Goal: Task Accomplishment & Management: Manage account settings

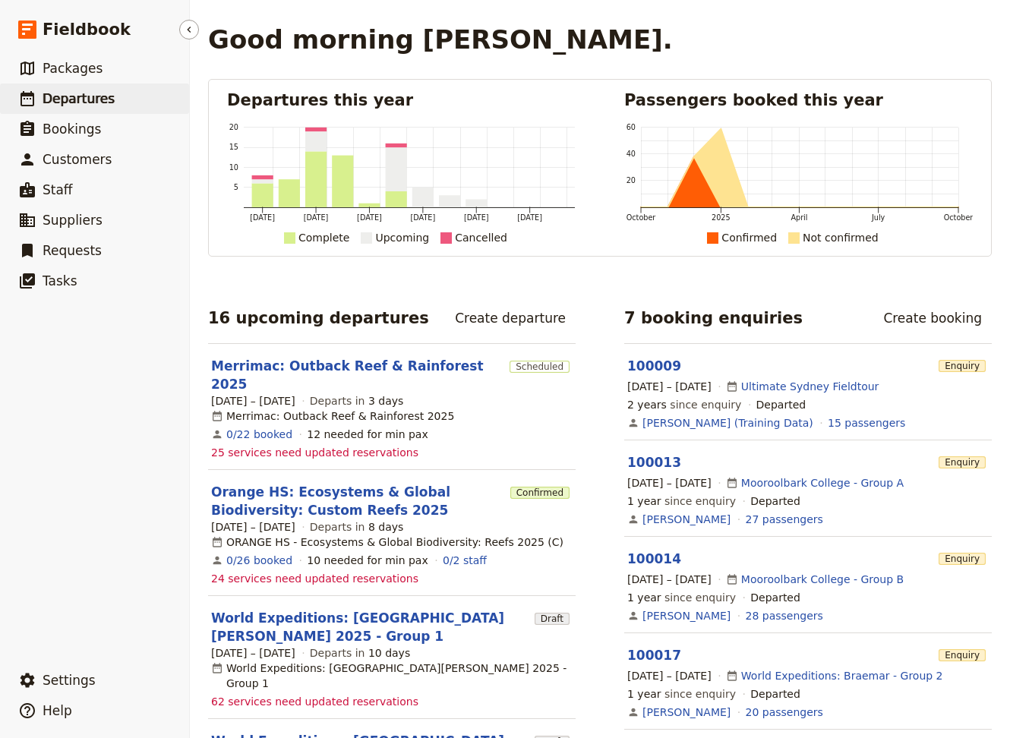
click at [57, 104] on span "Departures" at bounding box center [79, 98] width 72 height 15
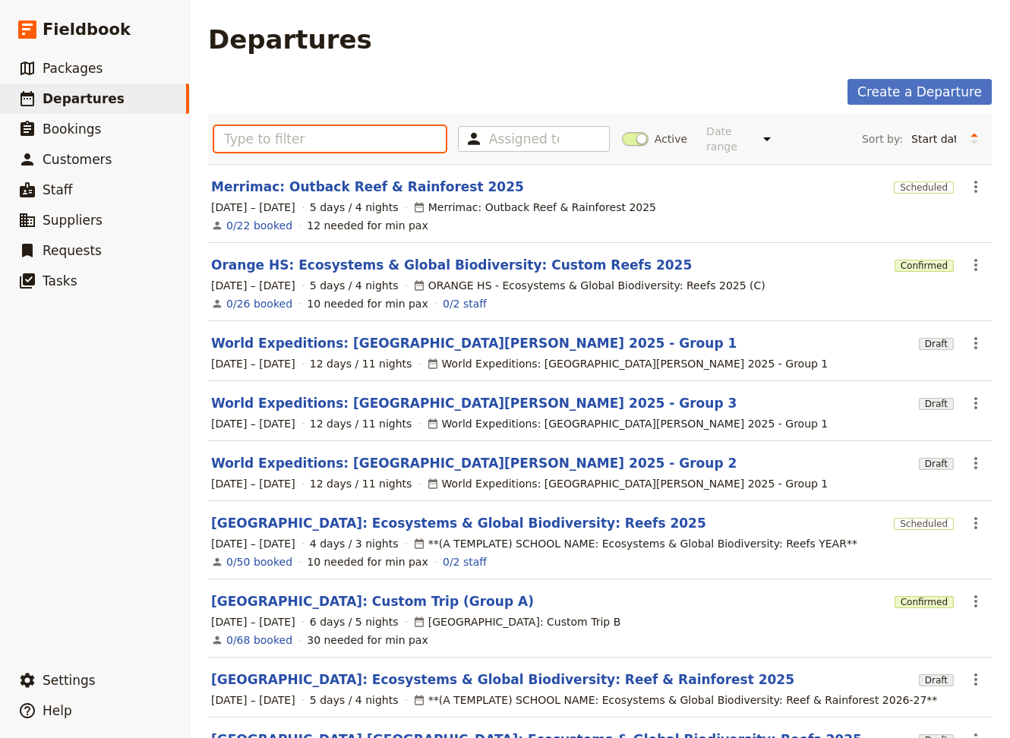
click at [317, 128] on input "text" at bounding box center [330, 139] width 232 height 26
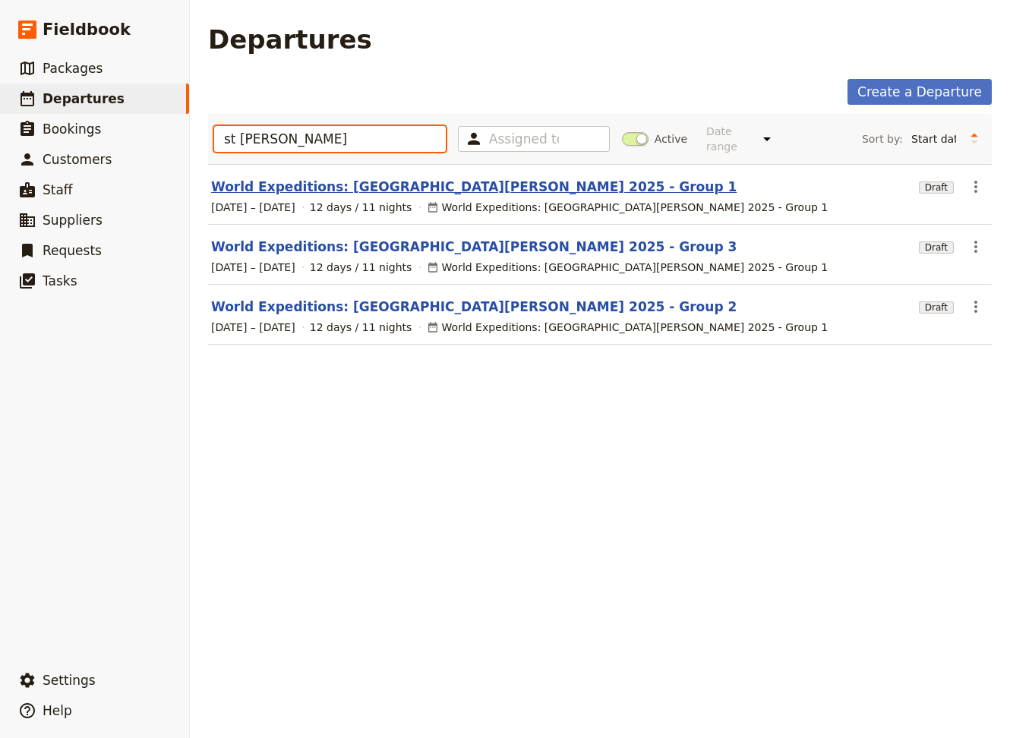
type input "st [PERSON_NAME]"
click at [345, 178] on link "World Expeditions: [GEOGRAPHIC_DATA][PERSON_NAME] 2025 - Group 1" at bounding box center [473, 187] width 525 height 18
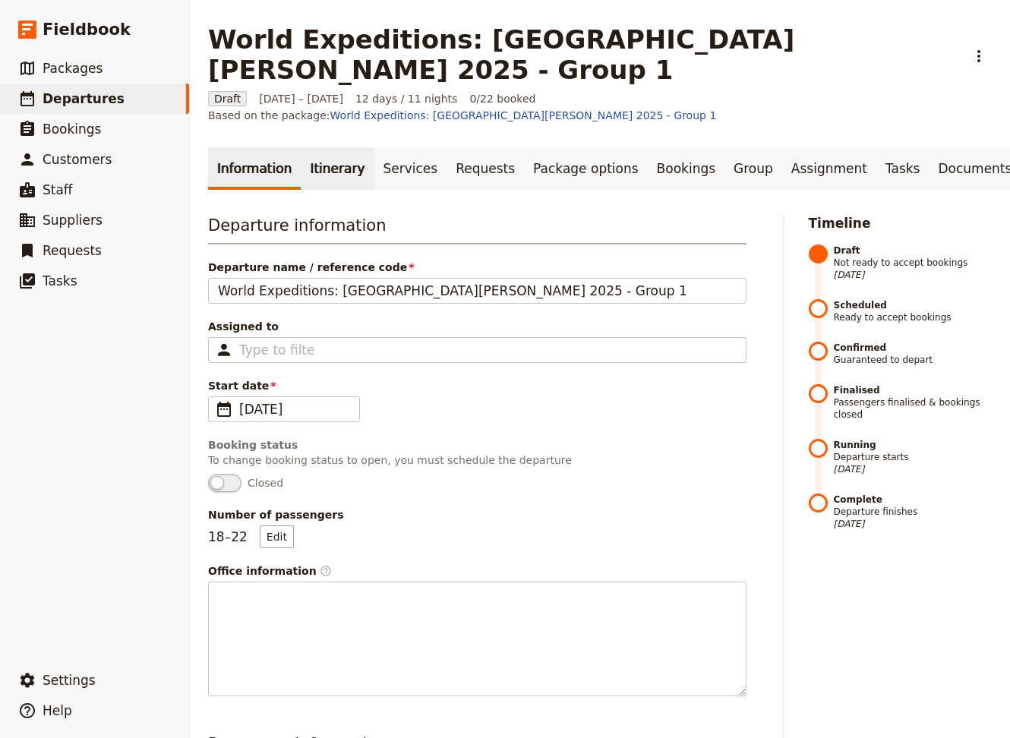
click at [323, 147] on link "Itinerary" at bounding box center [337, 168] width 73 height 43
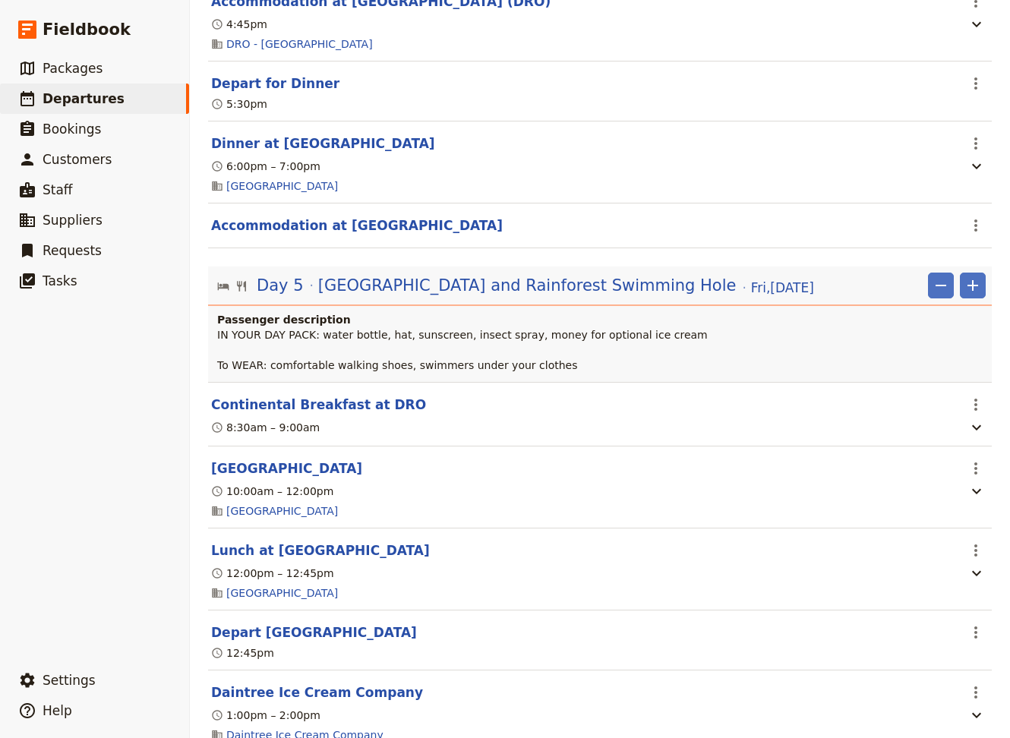
scroll to position [4407, 0]
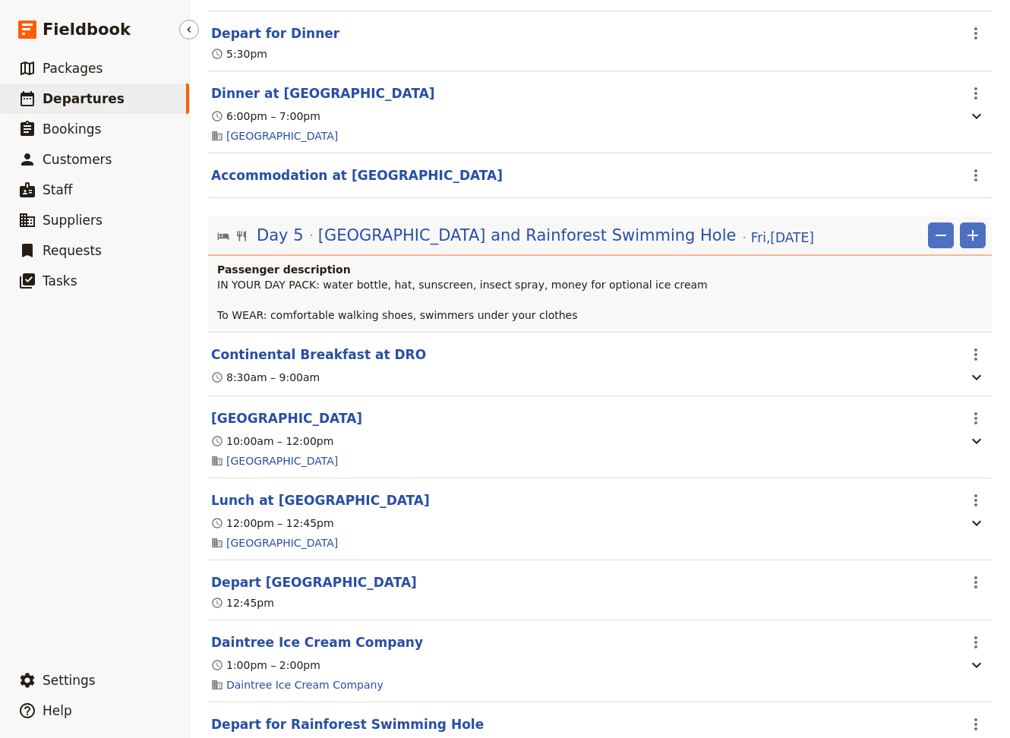
click at [102, 105] on span "Departures" at bounding box center [84, 98] width 82 height 15
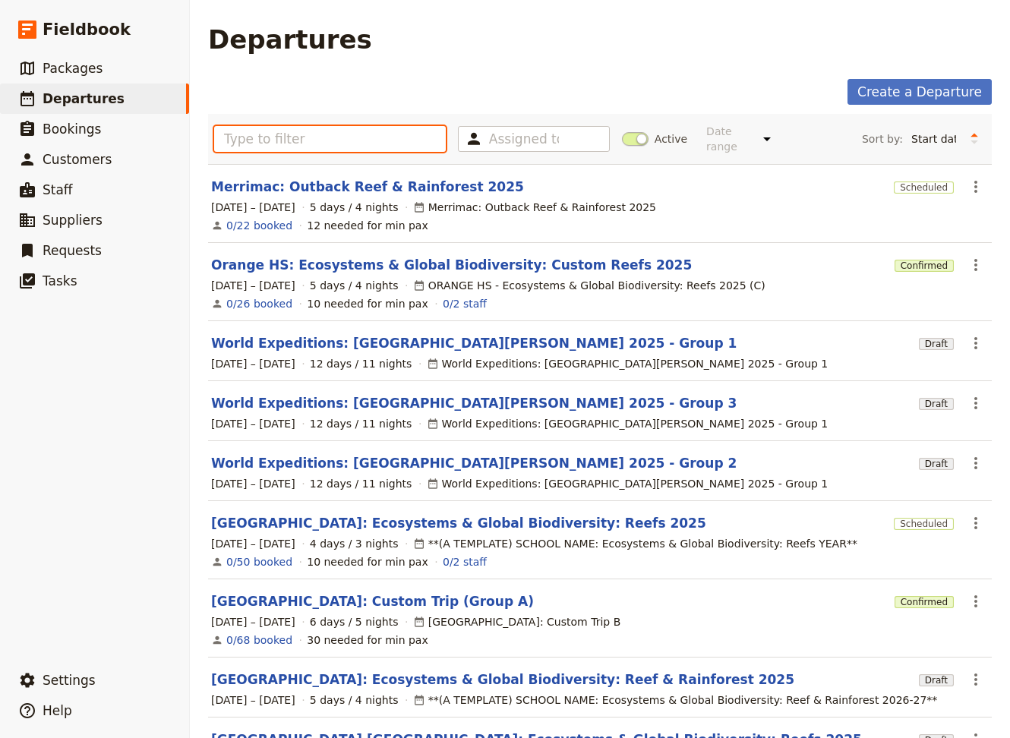
click at [265, 133] on input "text" at bounding box center [330, 139] width 232 height 26
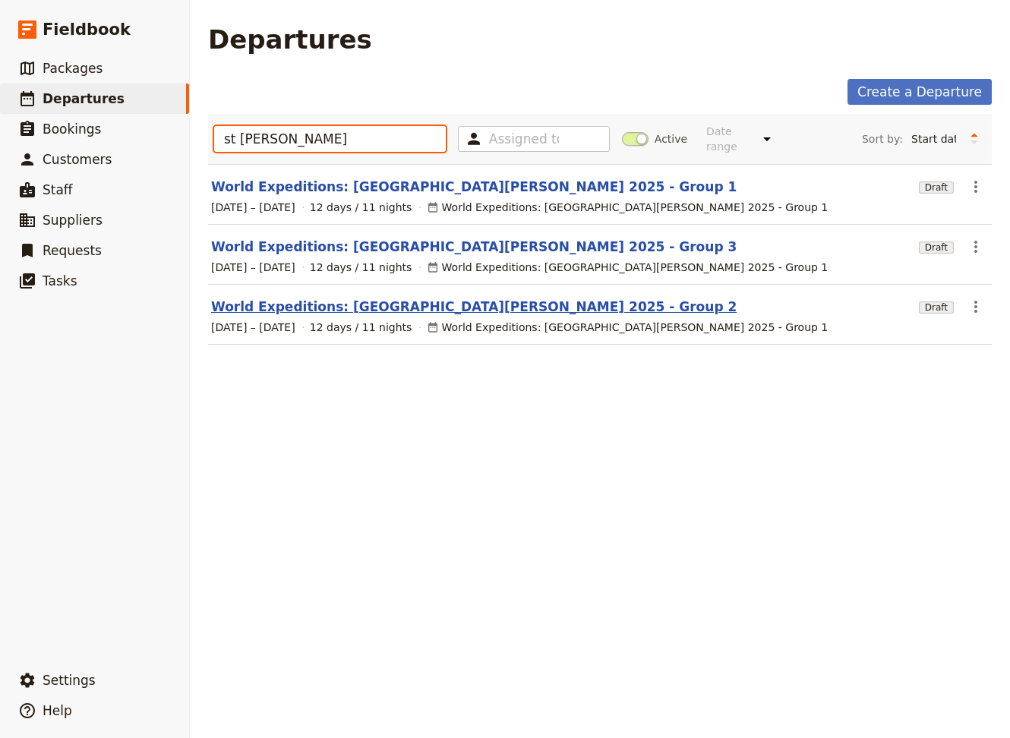
type input "st [PERSON_NAME]"
click at [329, 299] on link "World Expeditions: [GEOGRAPHIC_DATA][PERSON_NAME] 2025 - Group 2" at bounding box center [473, 307] width 525 height 18
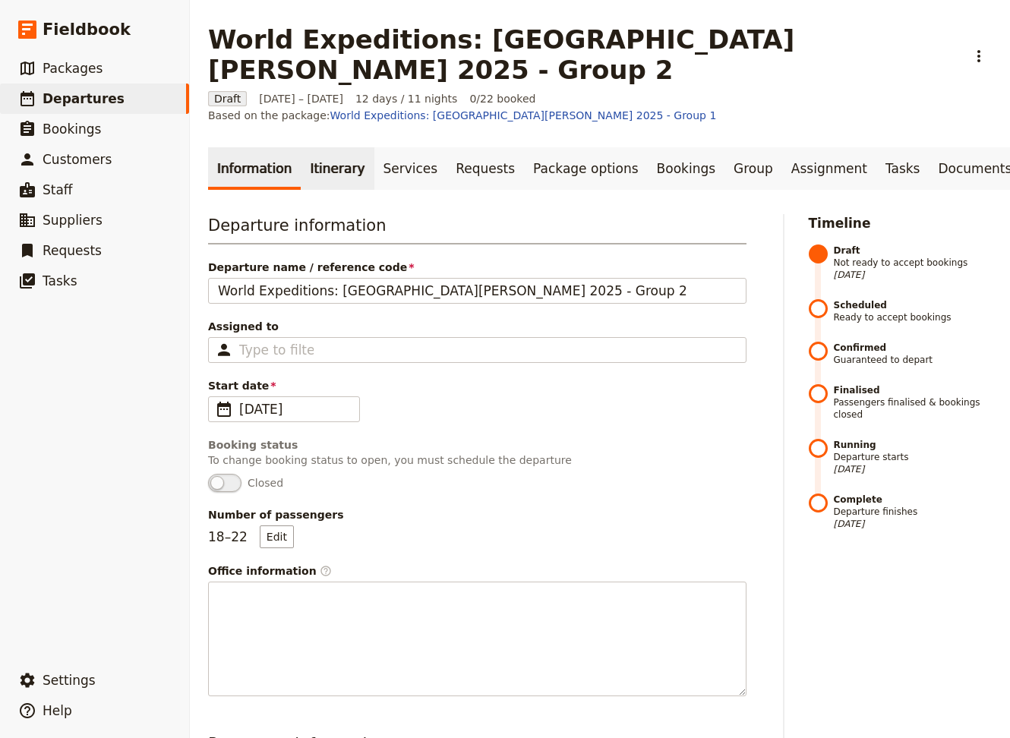
click at [330, 147] on link "Itinerary" at bounding box center [337, 168] width 73 height 43
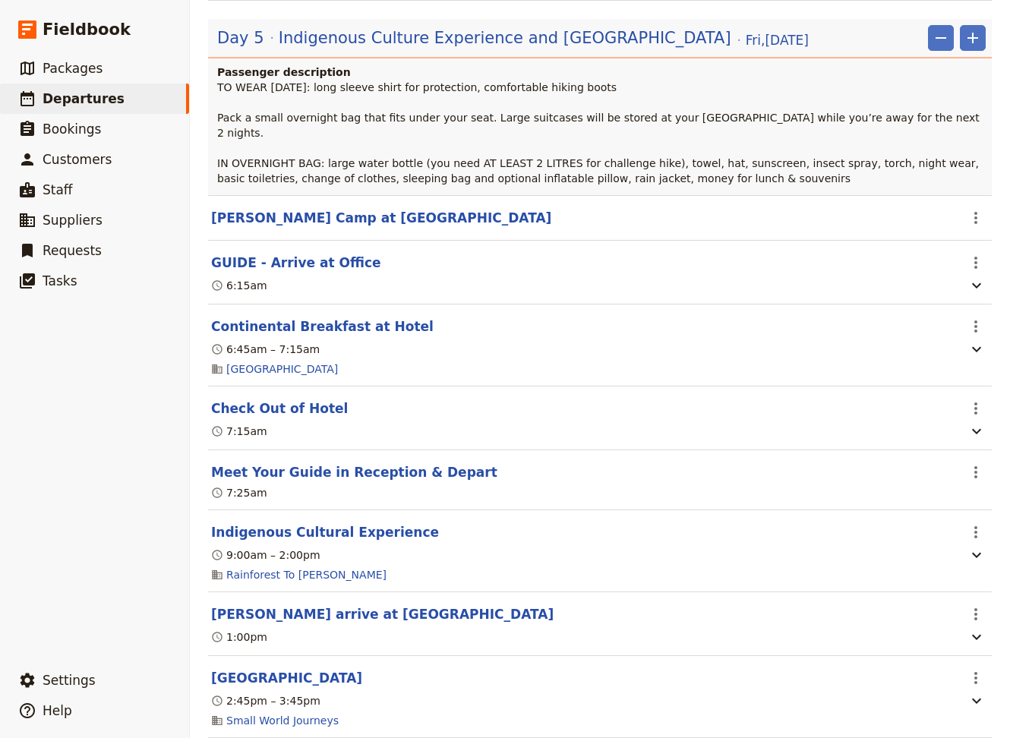
scroll to position [4407, 0]
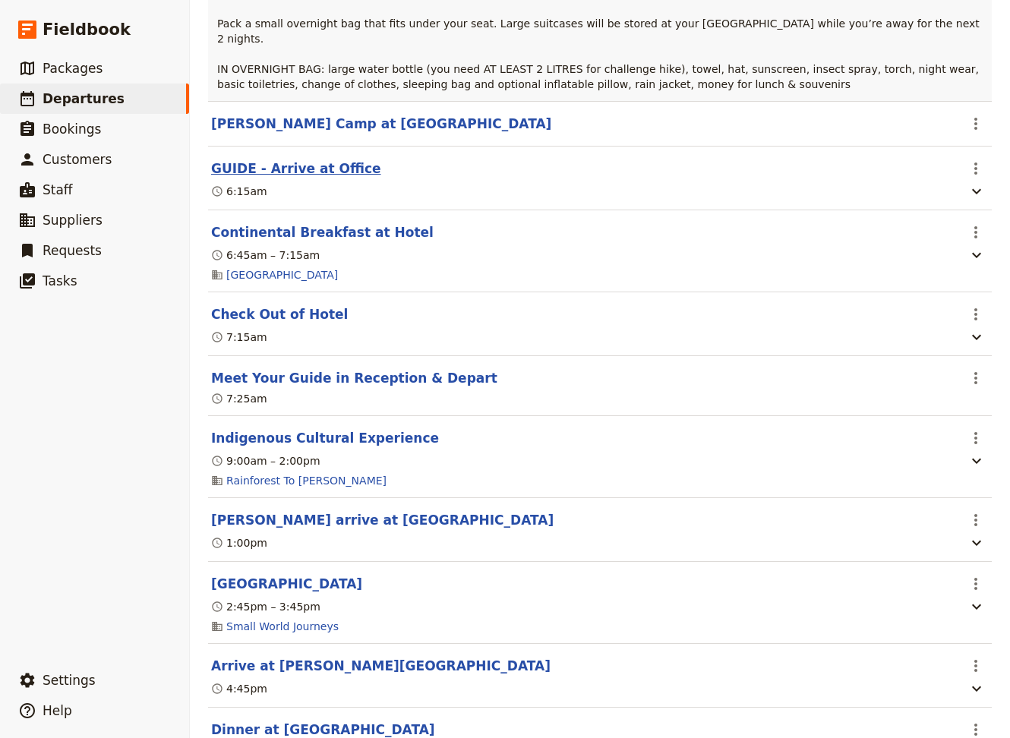
click at [272, 159] on button "GUIDE - Arrive at Office" at bounding box center [296, 168] width 170 height 18
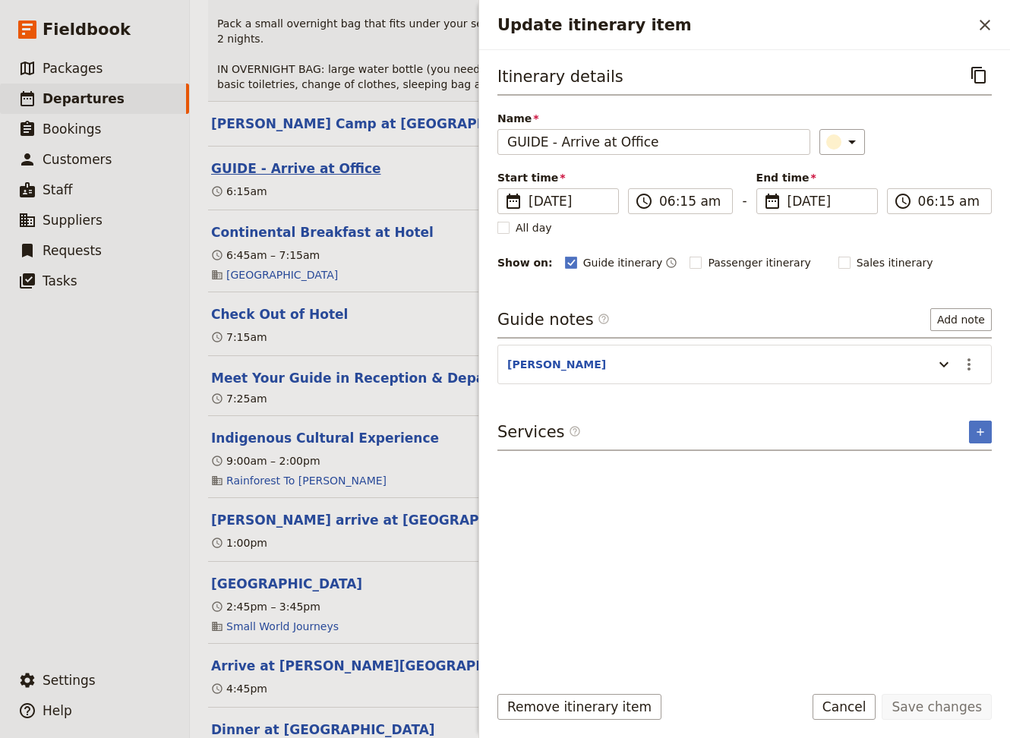
click at [272, 159] on button "GUIDE - Arrive at Office" at bounding box center [296, 168] width 170 height 18
click at [116, 449] on ul "​ Packages ​ Departures ​ Bookings ​ Customers ​ Staff ​ Suppliers ​ Requests ​…" at bounding box center [94, 356] width 189 height 606
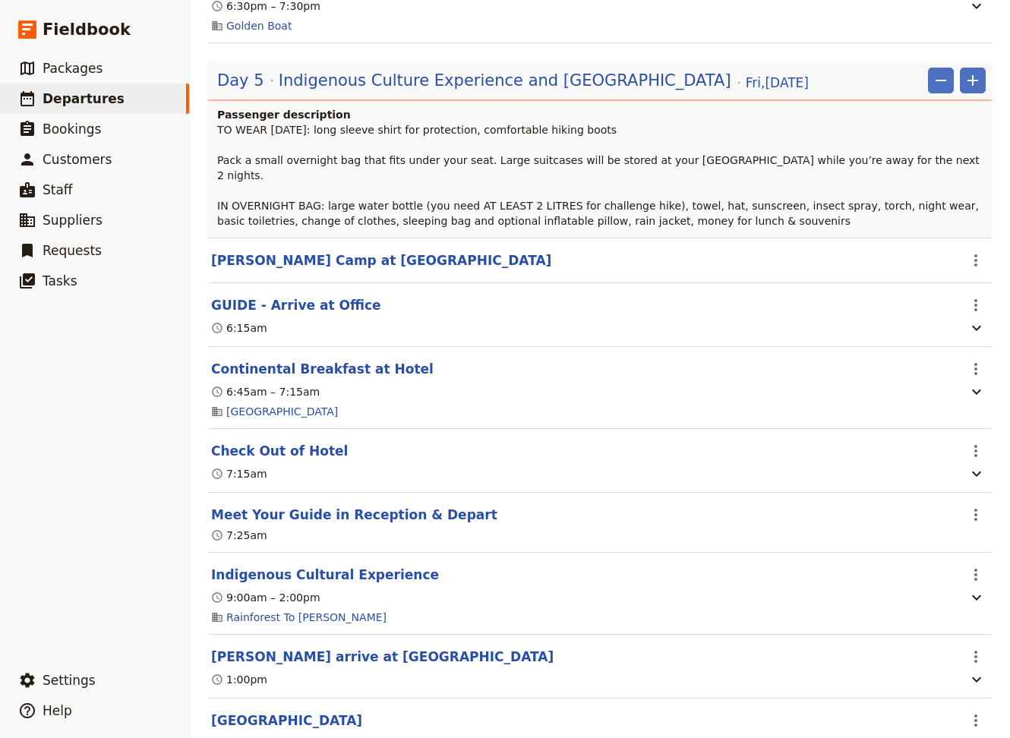
scroll to position [4304, 0]
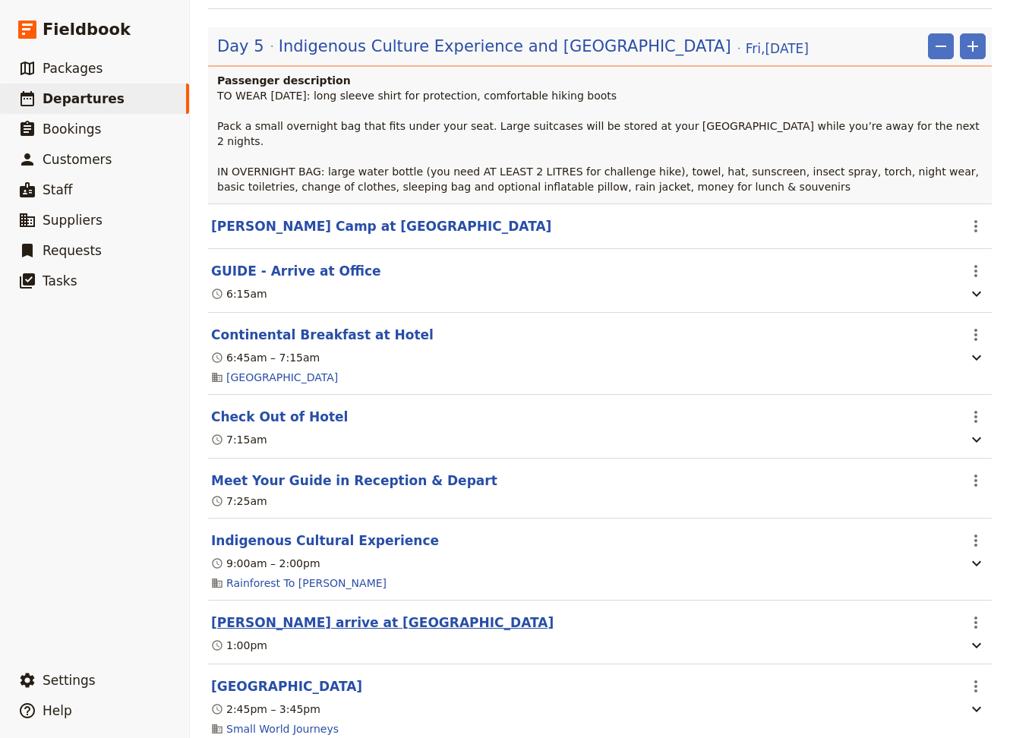
click at [288, 575] on button "[PERSON_NAME] arrive at [GEOGRAPHIC_DATA]" at bounding box center [382, 622] width 342 height 18
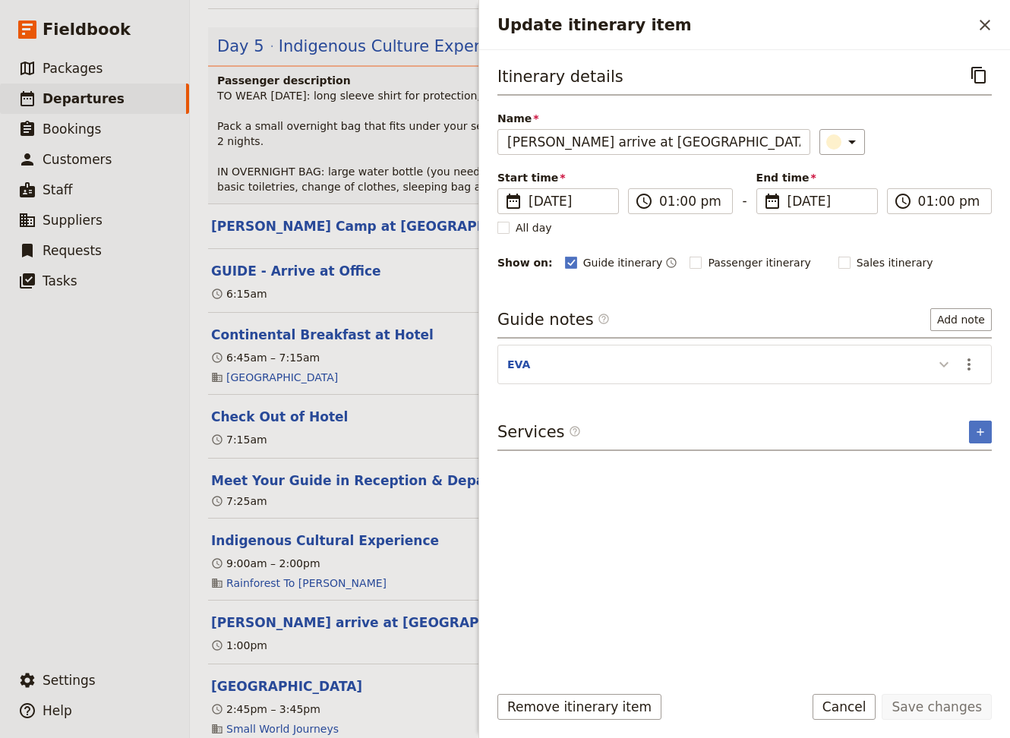
click at [711, 364] on icon "Update itinerary item" at bounding box center [943, 364] width 9 height 5
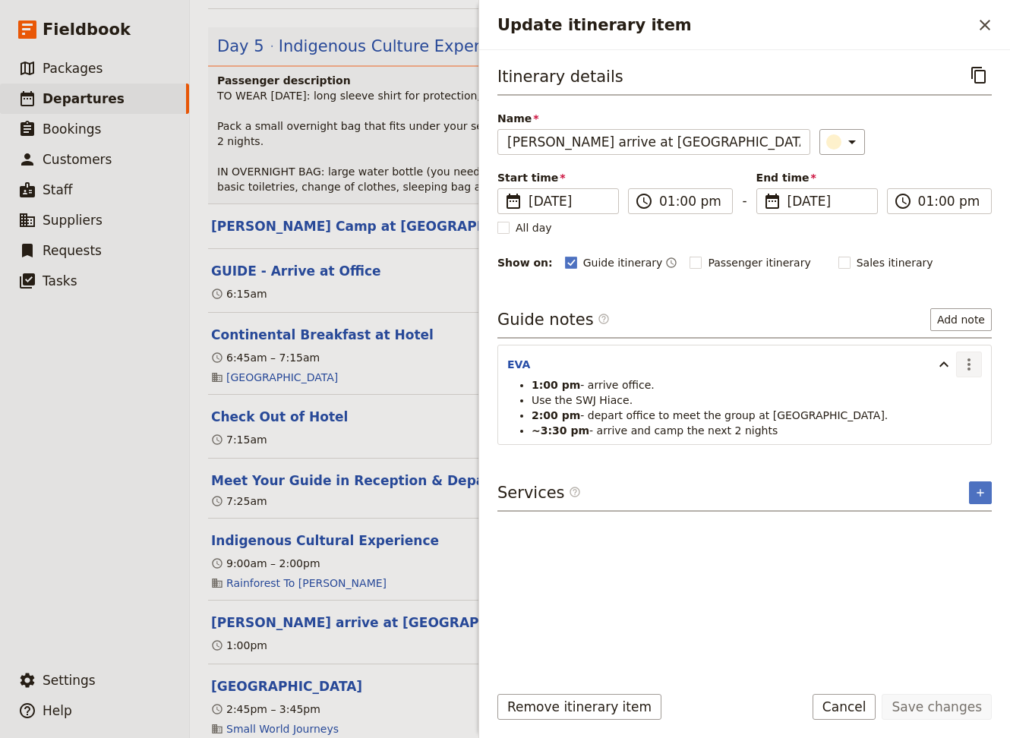
click at [711, 363] on icon "Actions" at bounding box center [968, 364] width 3 height 12
click at [711, 388] on span "Edit note" at bounding box center [925, 394] width 48 height 15
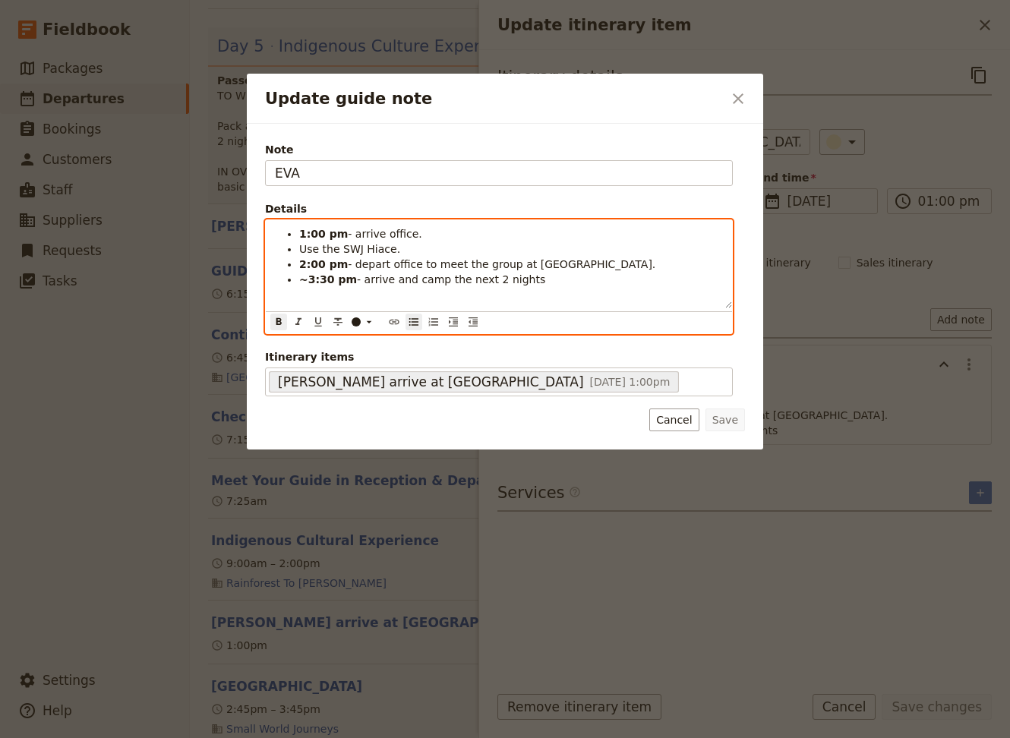
click at [299, 236] on strong "1:00 pm" at bounding box center [323, 234] width 49 height 12
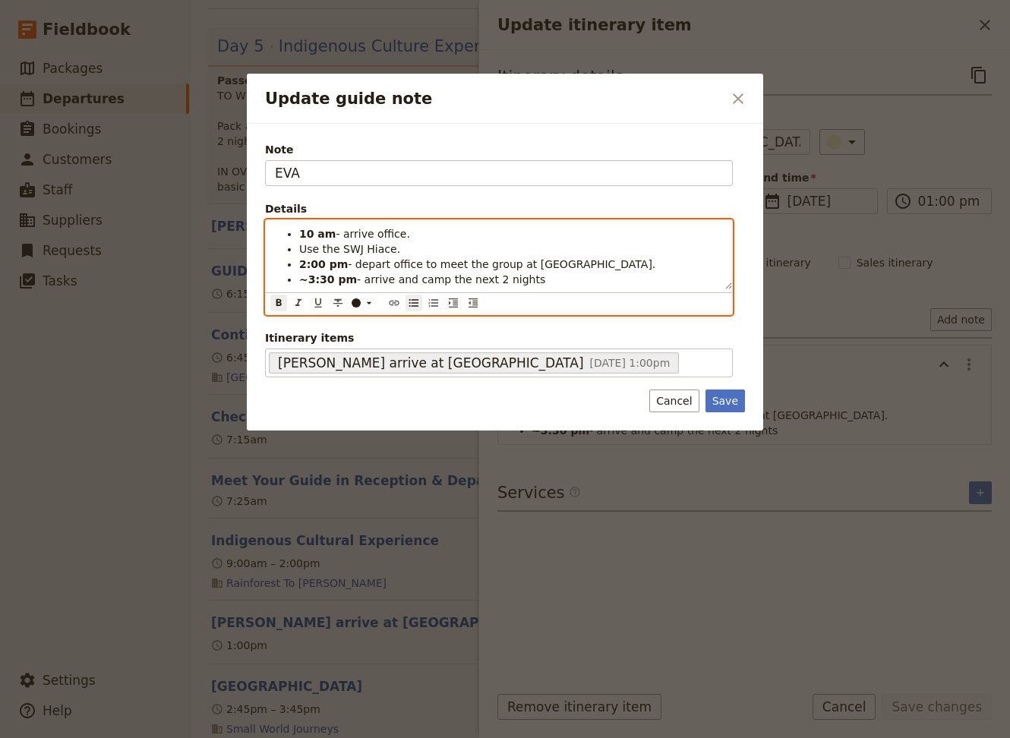
click at [404, 234] on li "10 am - arrive office." at bounding box center [511, 233] width 424 height 15
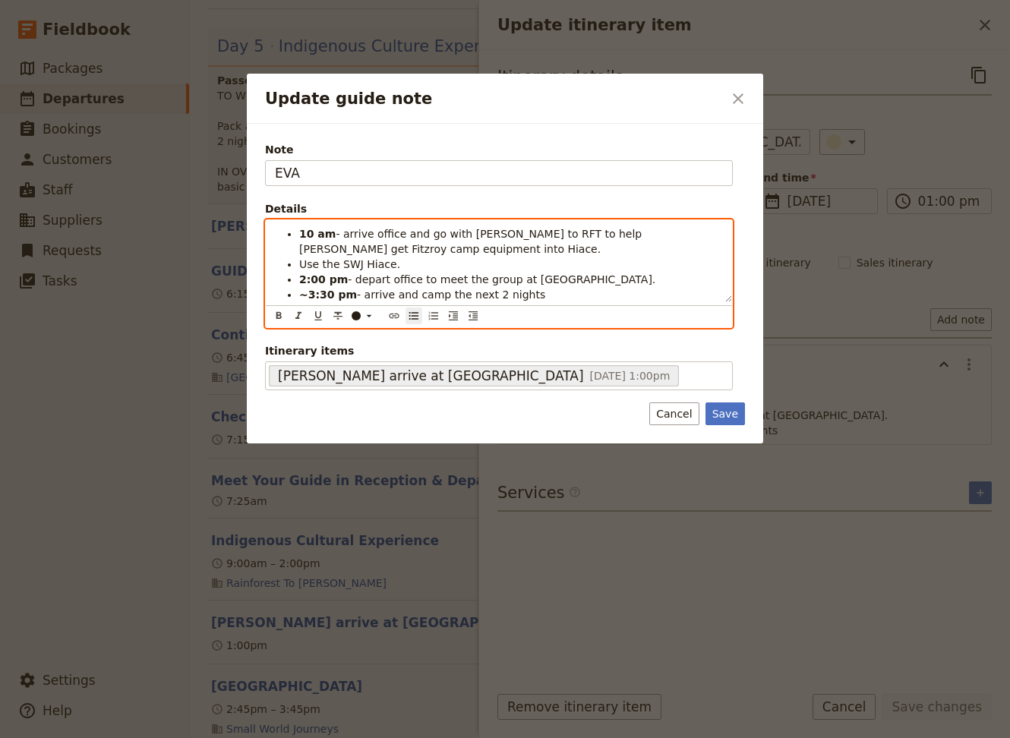
click at [300, 268] on span "Use the SWJ Hiace." at bounding box center [349, 264] width 101 height 12
click at [384, 269] on span "Use the SWJ Hiace." at bounding box center [349, 264] width 101 height 12
click at [299, 266] on span "Use the SWJ Hiace to drive to Dinden." at bounding box center [399, 264] width 200 height 12
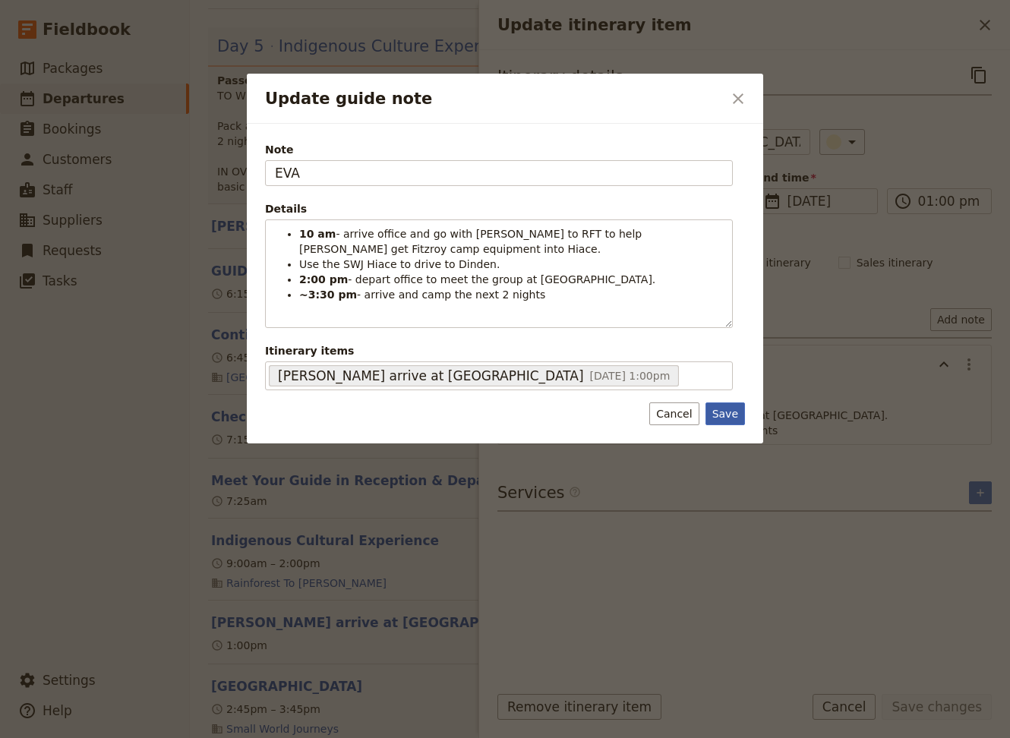
click at [711, 418] on button "Save" at bounding box center [724, 413] width 39 height 23
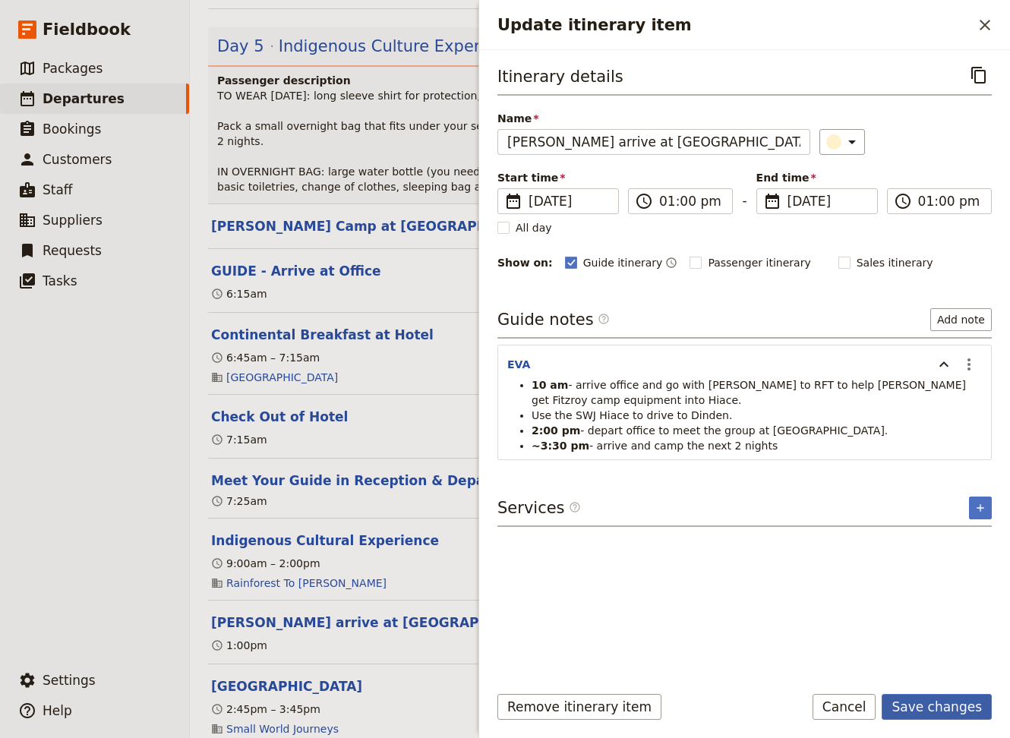
click at [711, 575] on button "Save changes" at bounding box center [936, 707] width 110 height 26
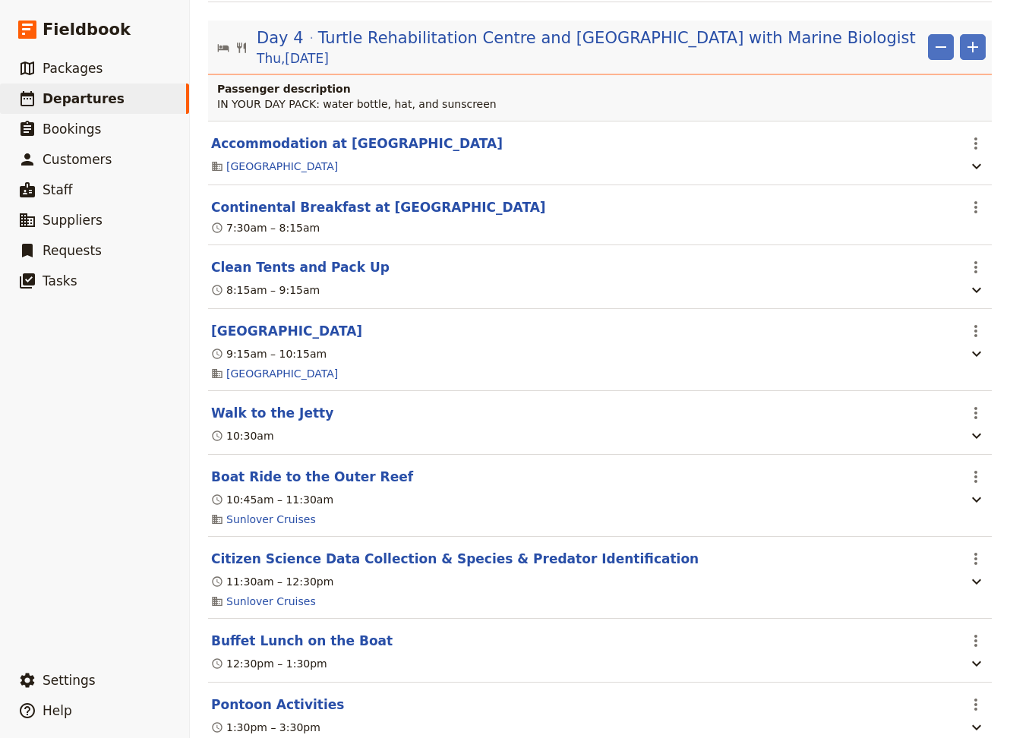
scroll to position [3177, 0]
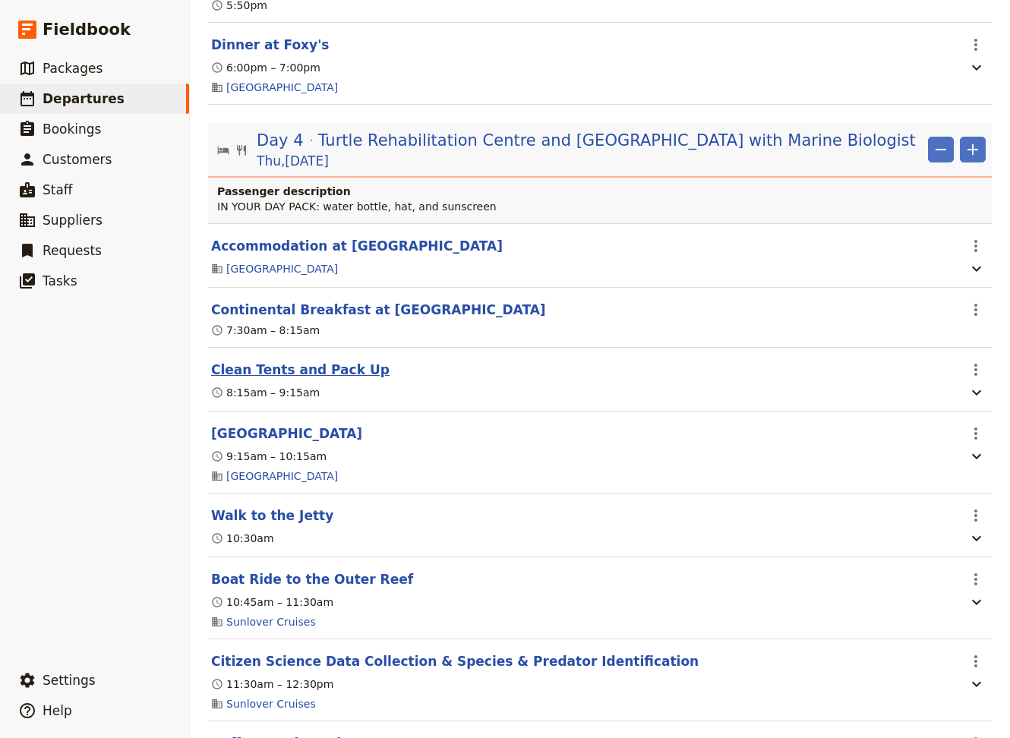
click at [292, 361] on button "Clean Tents and Pack Up" at bounding box center [300, 370] width 178 height 18
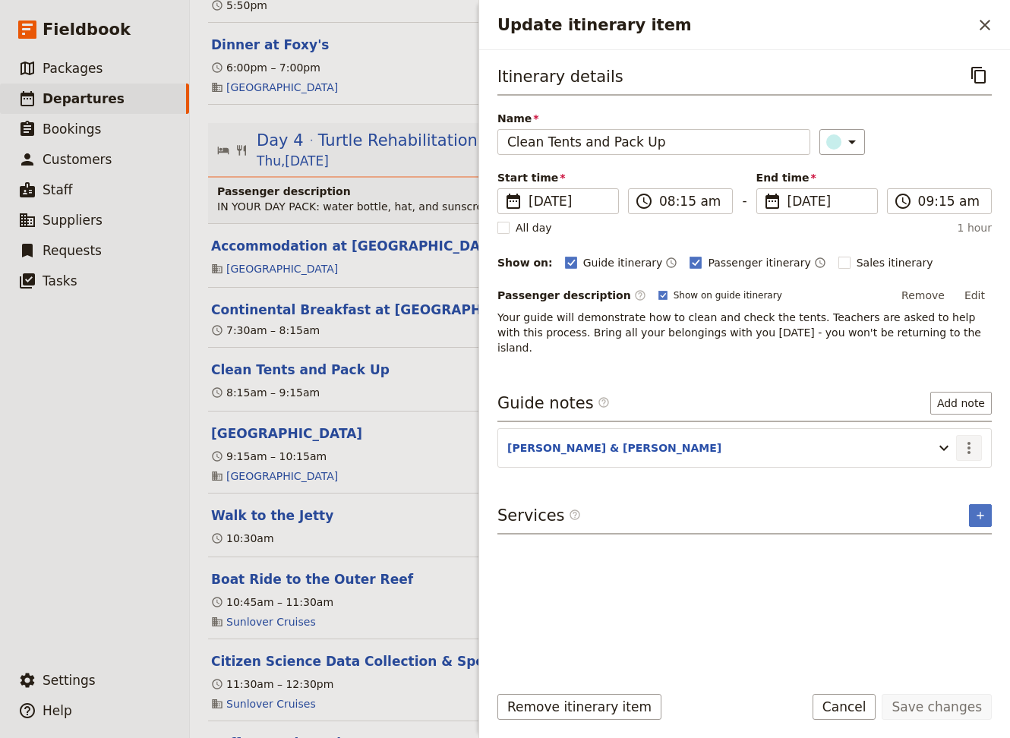
click at [711, 439] on icon "Actions" at bounding box center [969, 448] width 18 height 18
click at [711, 462] on span "Edit note" at bounding box center [925, 462] width 48 height 15
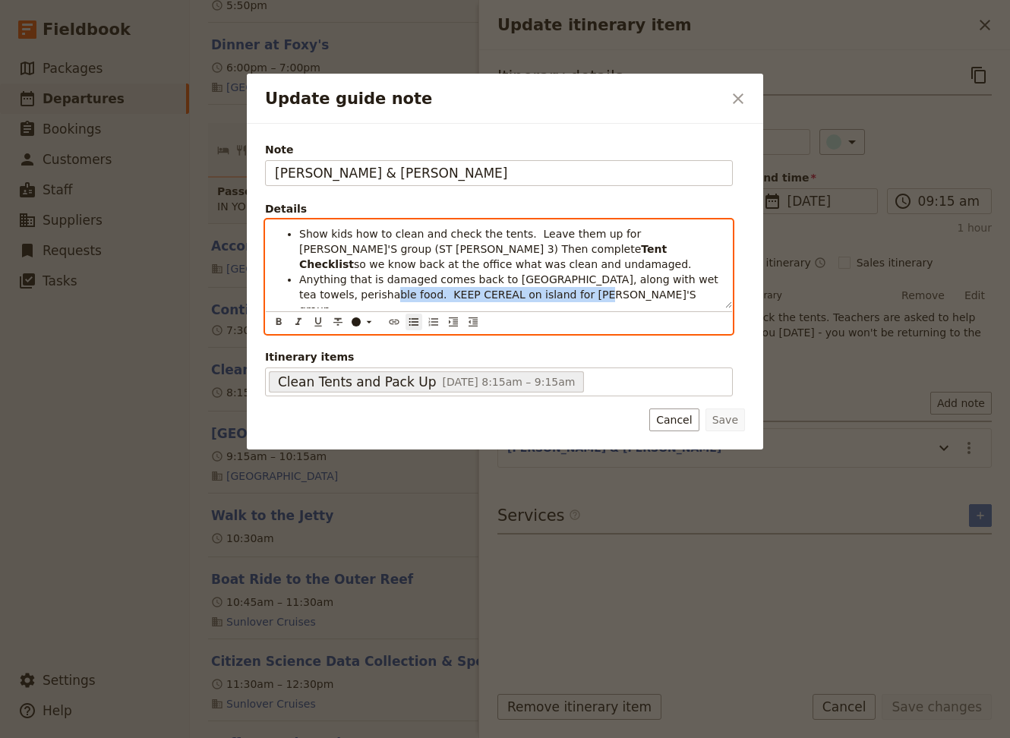
drag, startPoint x: 554, startPoint y: 298, endPoint x: 329, endPoint y: 296, distance: 225.5
click at [329, 296] on li "Anything that is damaged comes back to [GEOGRAPHIC_DATA], along with wet tea to…" at bounding box center [511, 295] width 424 height 46
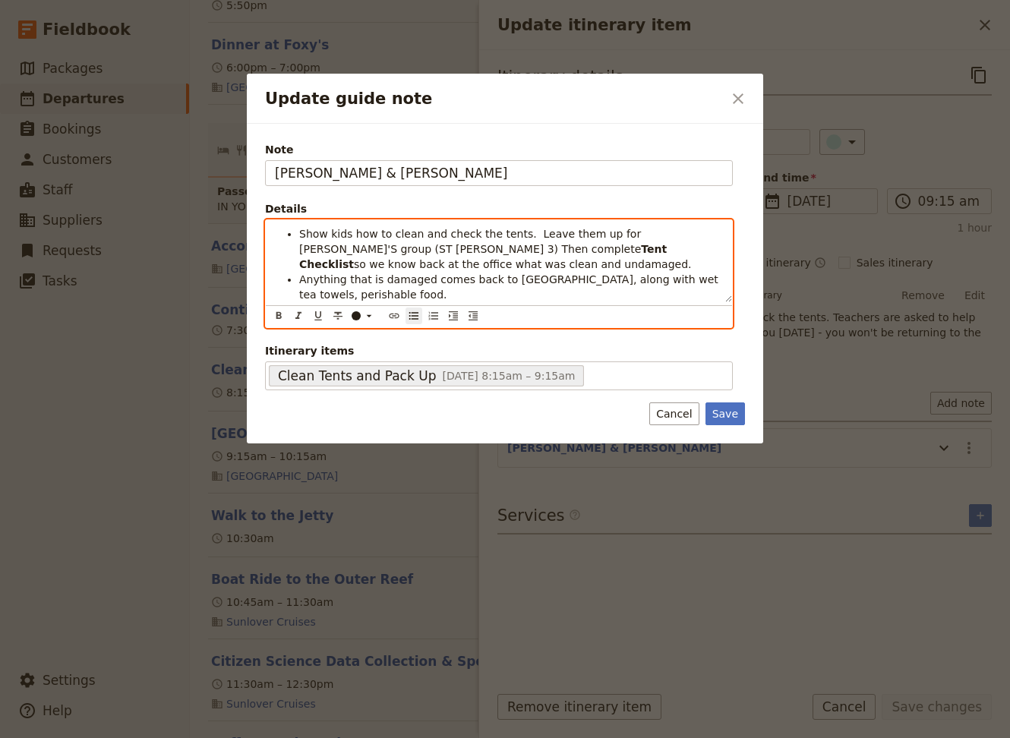
click at [654, 279] on span "Anything that is damaged comes back to [GEOGRAPHIC_DATA], along with wet tea to…" at bounding box center [510, 286] width 422 height 27
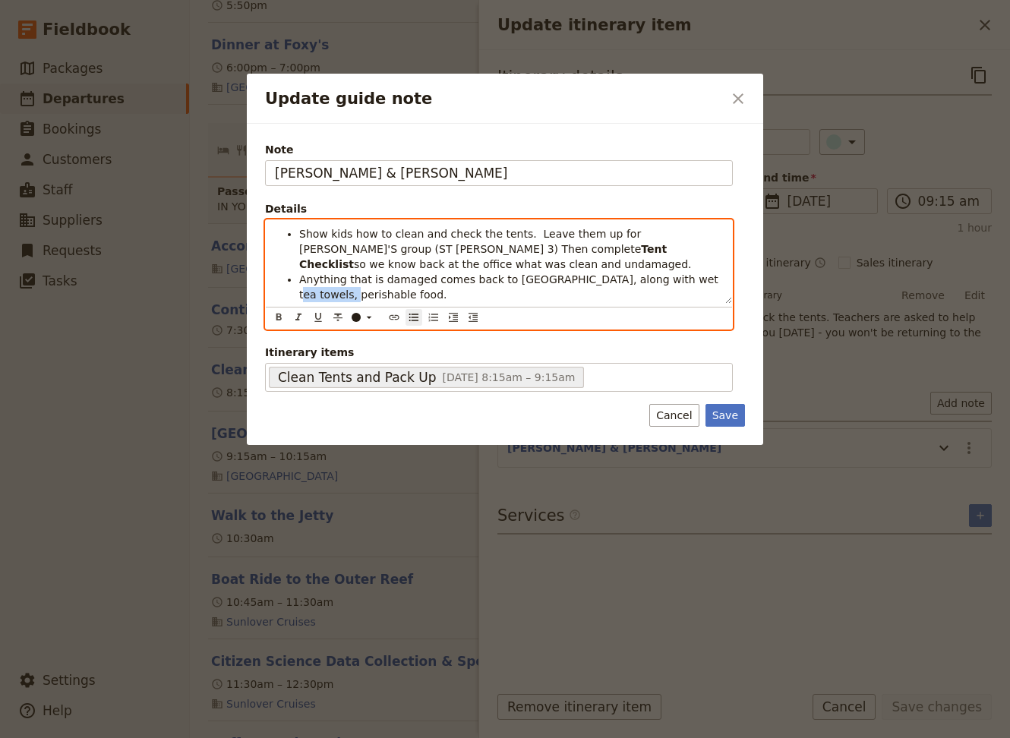
drag, startPoint x: 652, startPoint y: 279, endPoint x: 715, endPoint y: 282, distance: 63.1
click at [711, 282] on li "Anything that is damaged comes back to [GEOGRAPHIC_DATA], along with wet tea to…" at bounding box center [511, 287] width 424 height 30
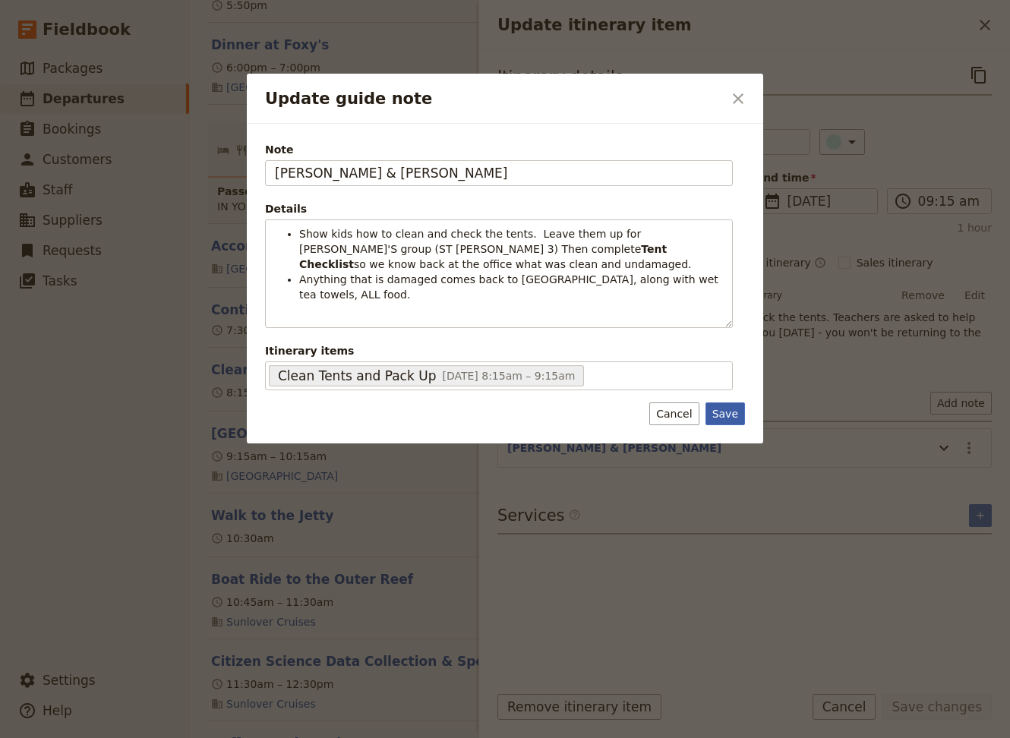
click at [711, 402] on button "Save" at bounding box center [724, 413] width 39 height 23
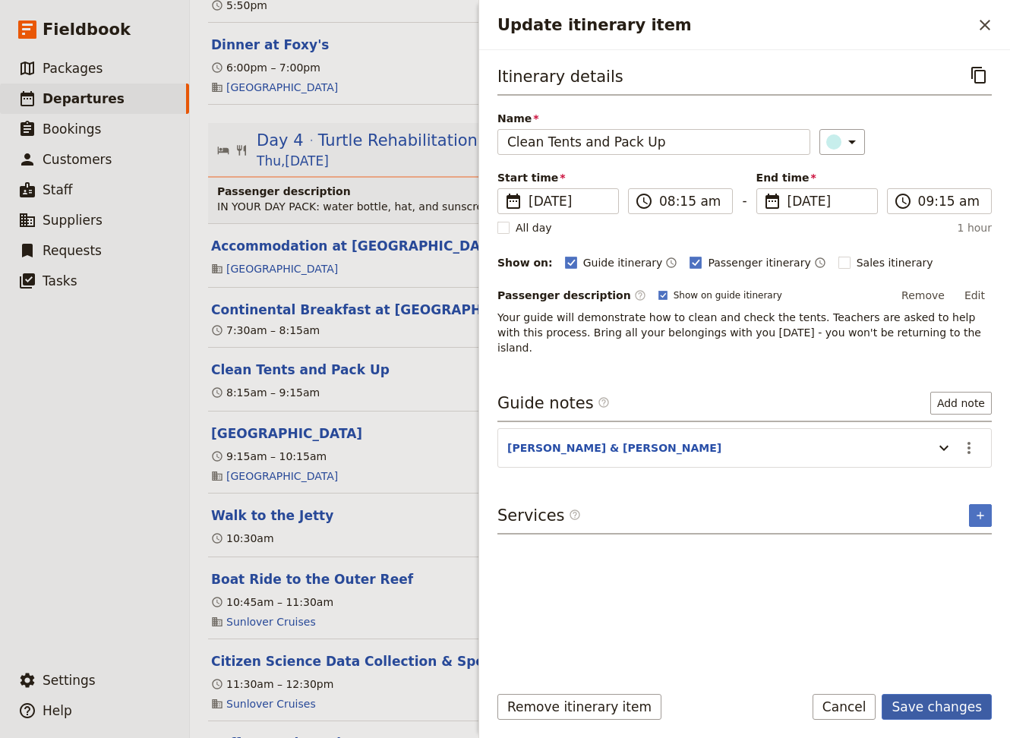
click at [711, 575] on button "Save changes" at bounding box center [936, 707] width 110 height 26
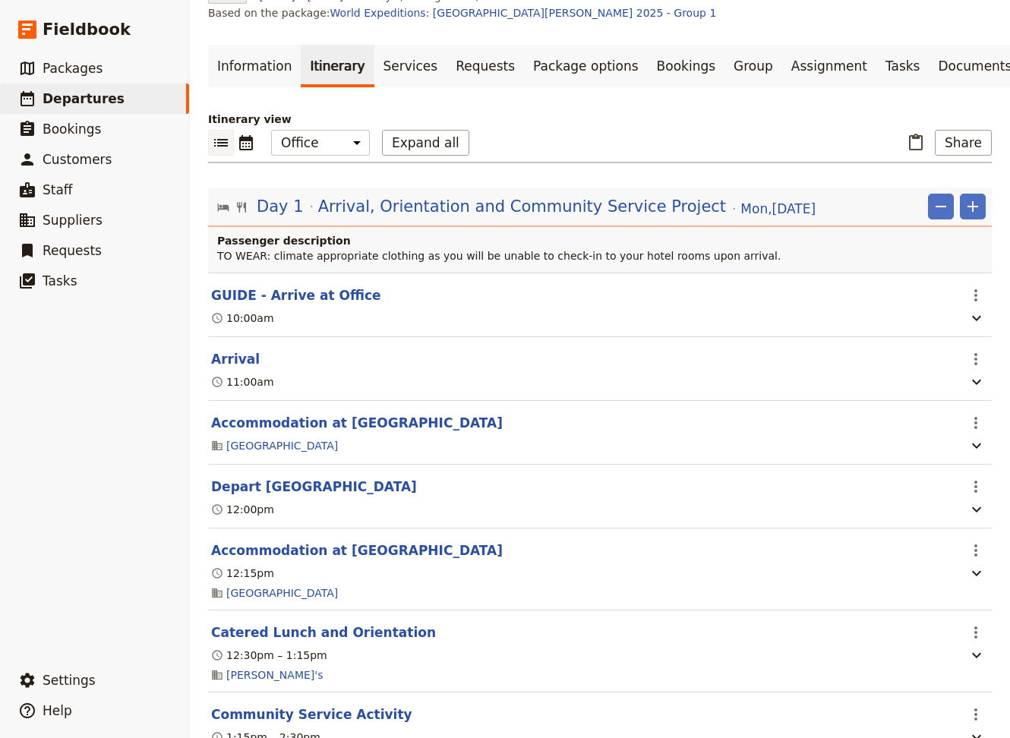
scroll to position [0, 0]
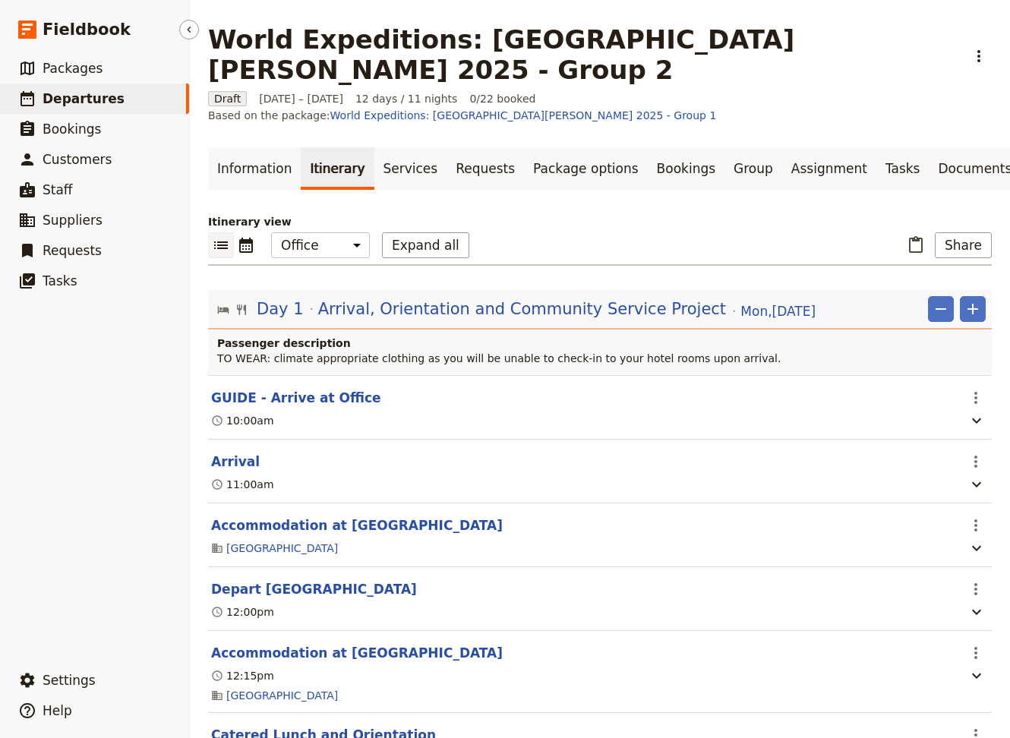
click at [74, 102] on span "Departures" at bounding box center [84, 98] width 82 height 15
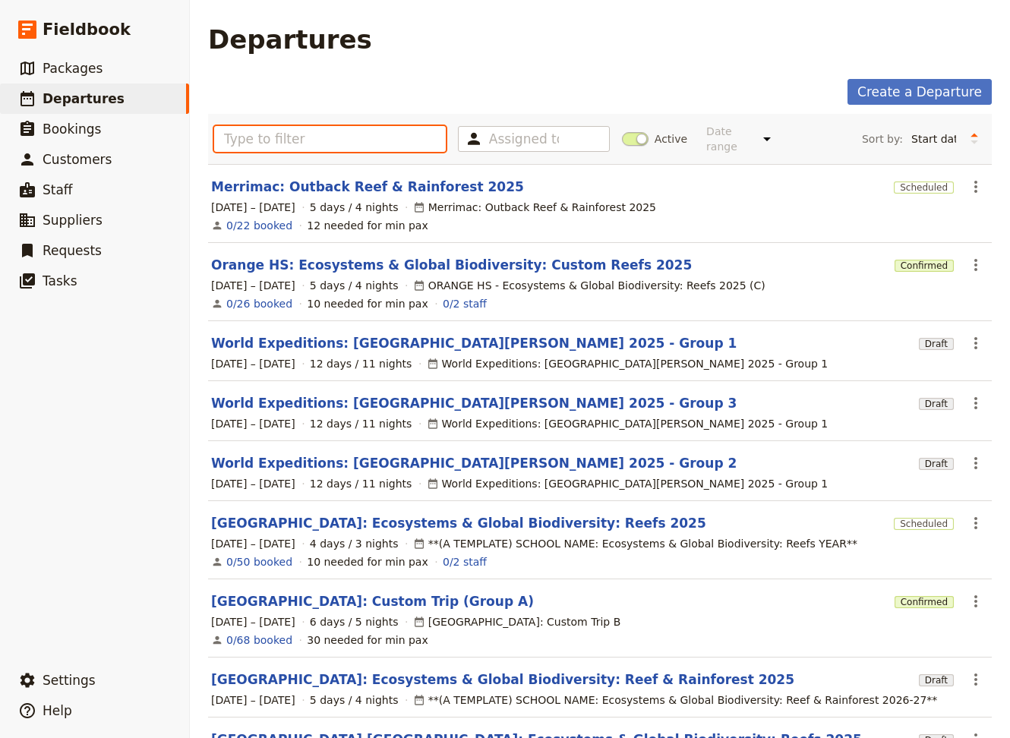
click at [266, 140] on input "text" at bounding box center [330, 139] width 232 height 26
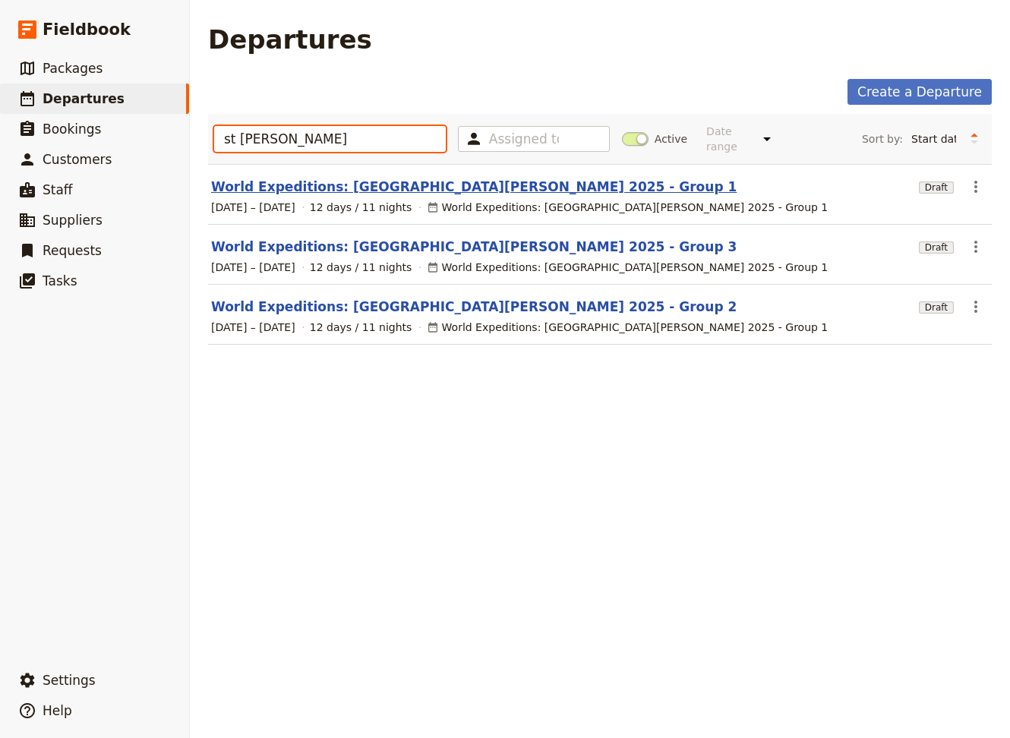
type input "st [PERSON_NAME]"
click at [329, 180] on link "World Expeditions: [GEOGRAPHIC_DATA][PERSON_NAME] 2025 - Group 1" at bounding box center [473, 187] width 525 height 18
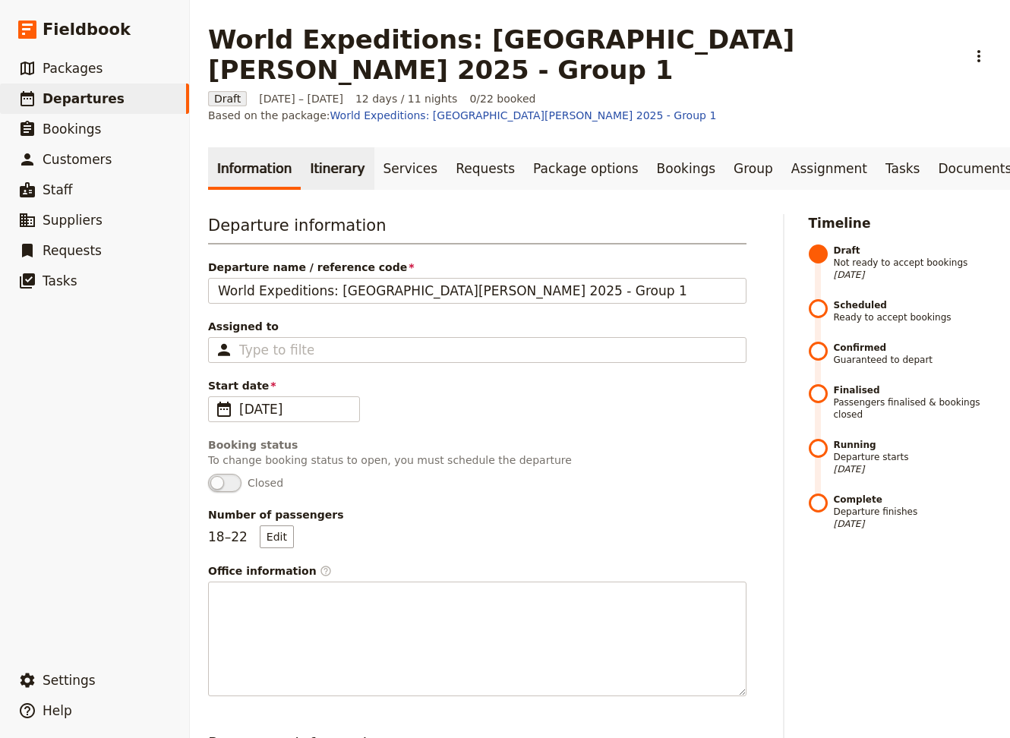
click at [323, 147] on link "Itinerary" at bounding box center [337, 168] width 73 height 43
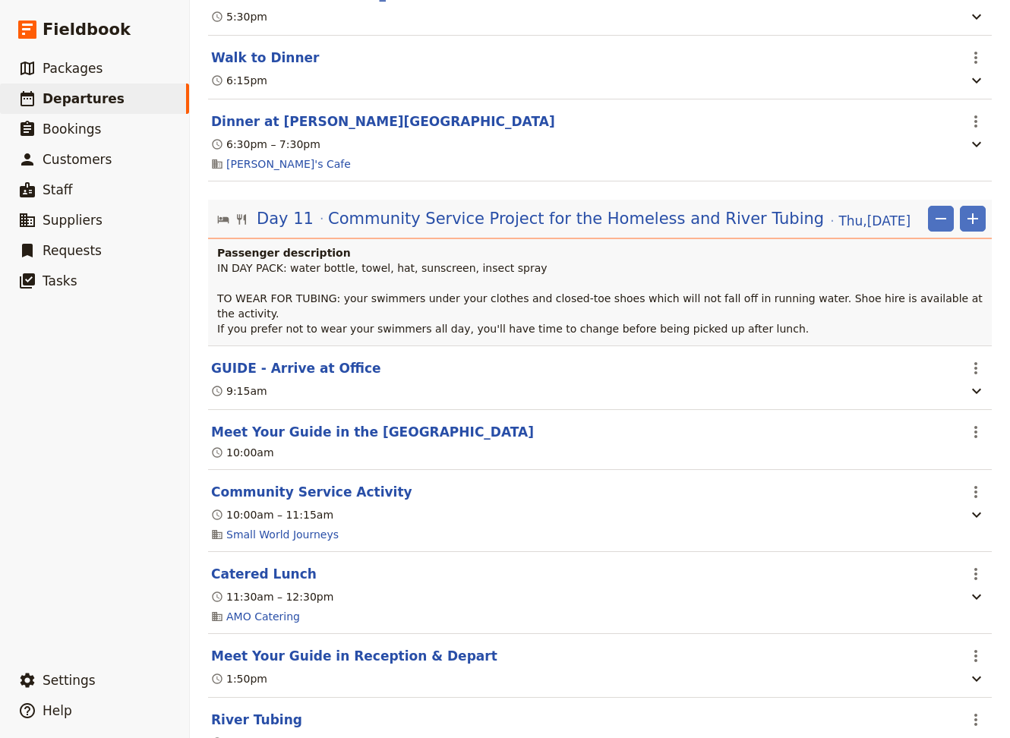
scroll to position [9531, 0]
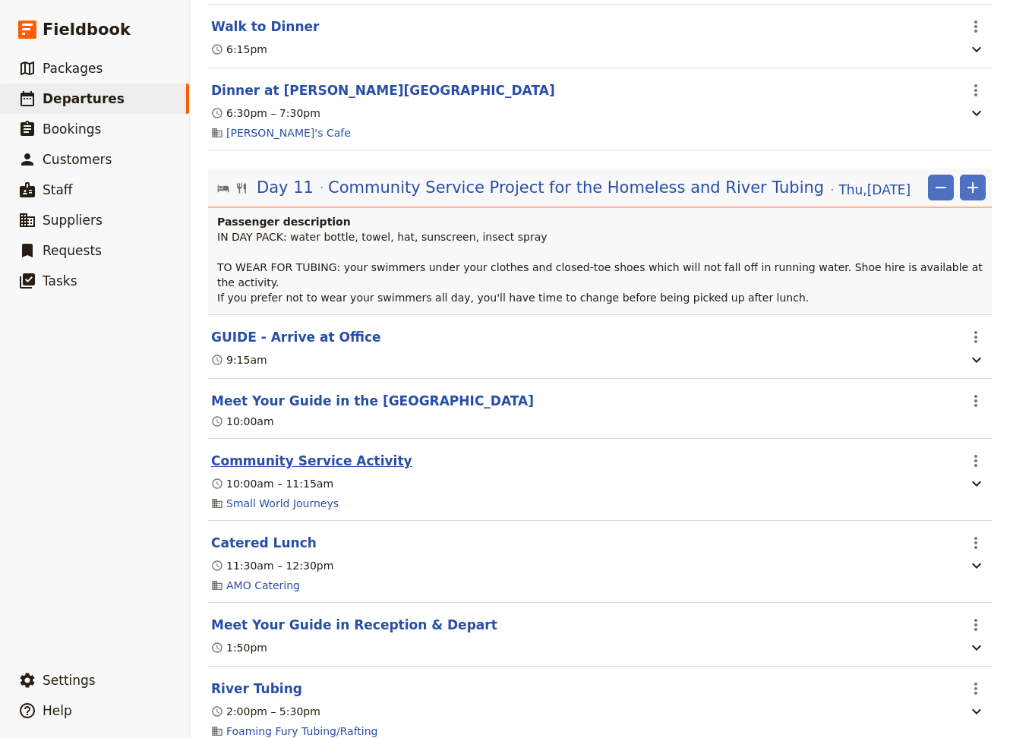
click at [338, 452] on button "Community Service Activity" at bounding box center [311, 461] width 201 height 18
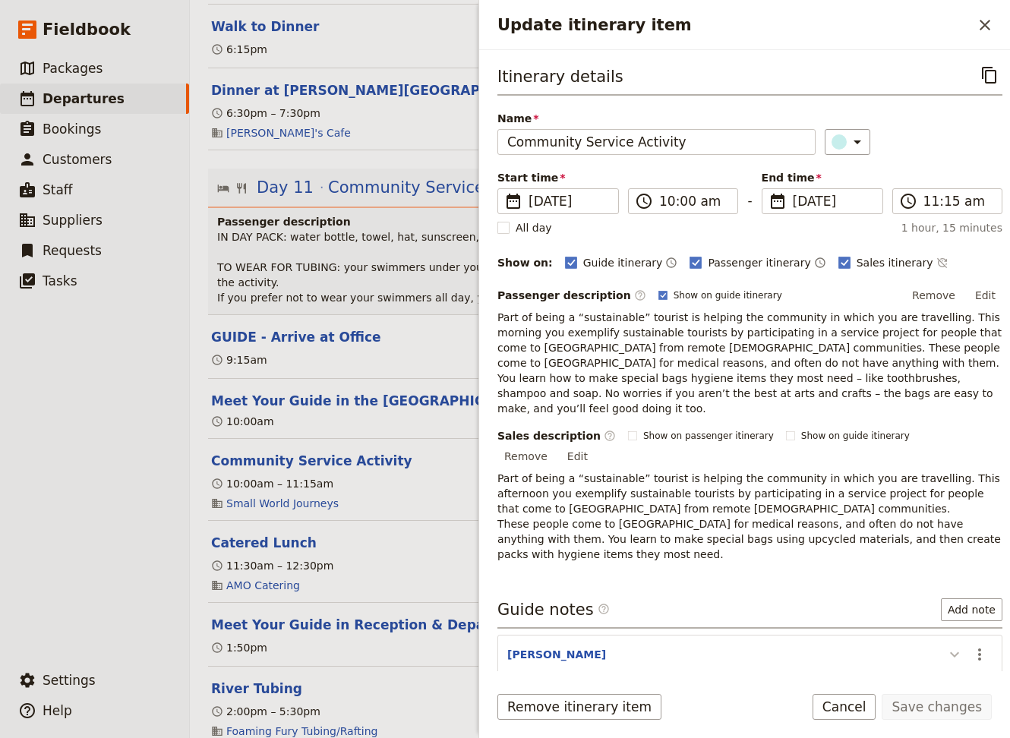
click at [711, 575] on icon "Update itinerary item" at bounding box center [954, 654] width 18 height 18
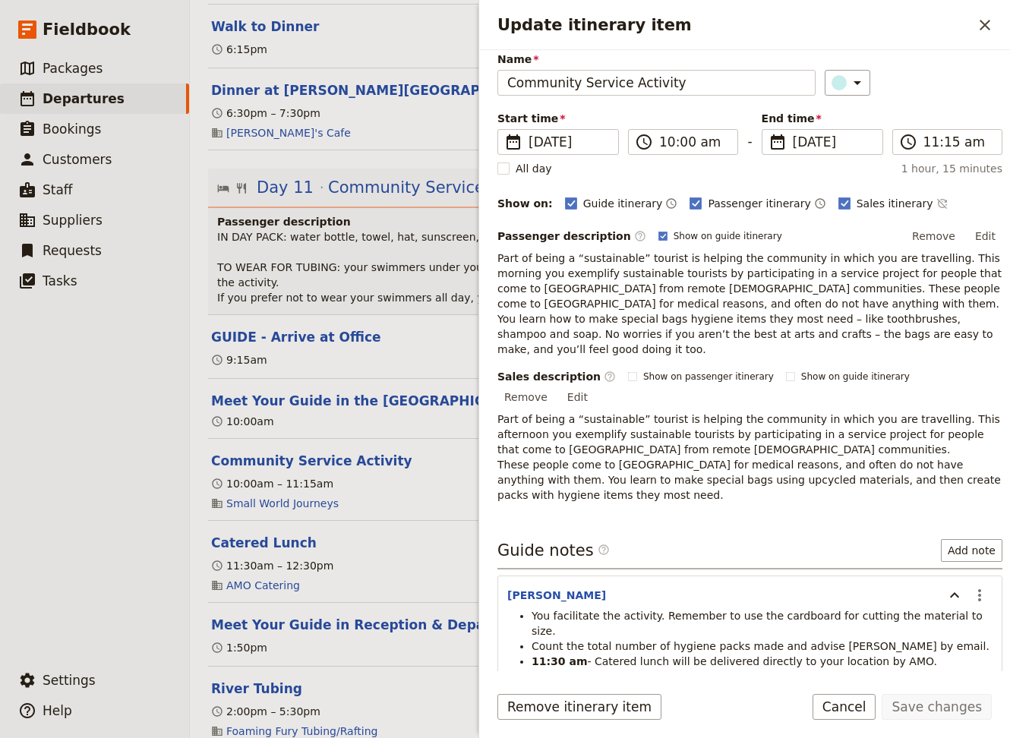
scroll to position [102, 0]
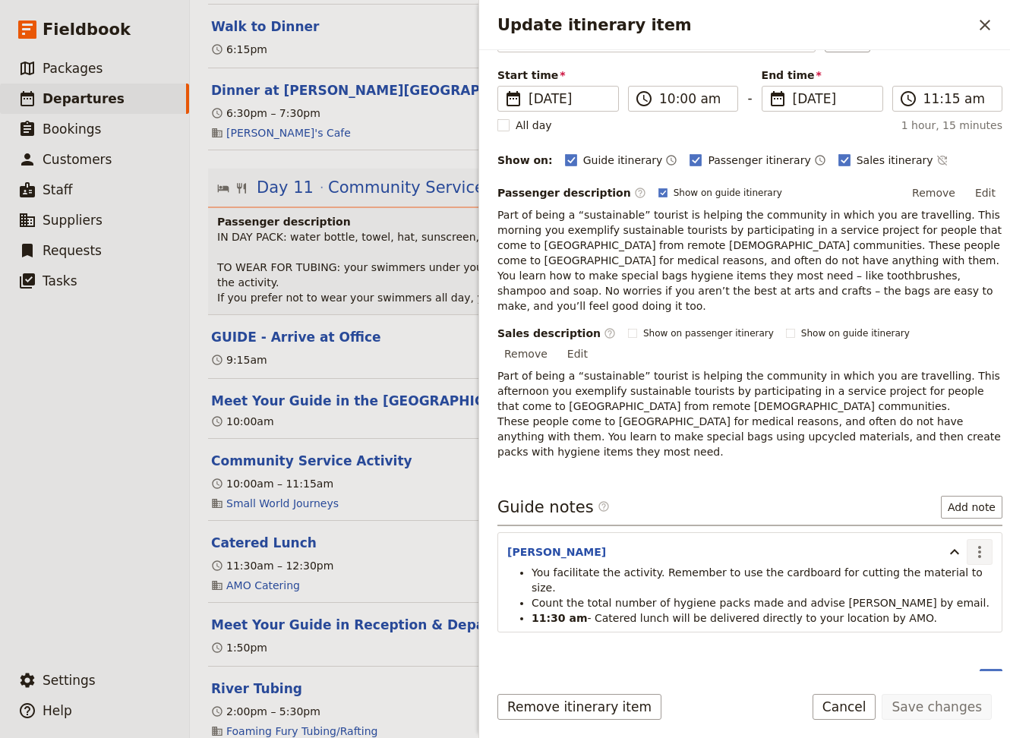
click at [711, 543] on icon "Actions" at bounding box center [979, 552] width 18 height 18
click at [711, 526] on button "Edit note" at bounding box center [936, 535] width 89 height 21
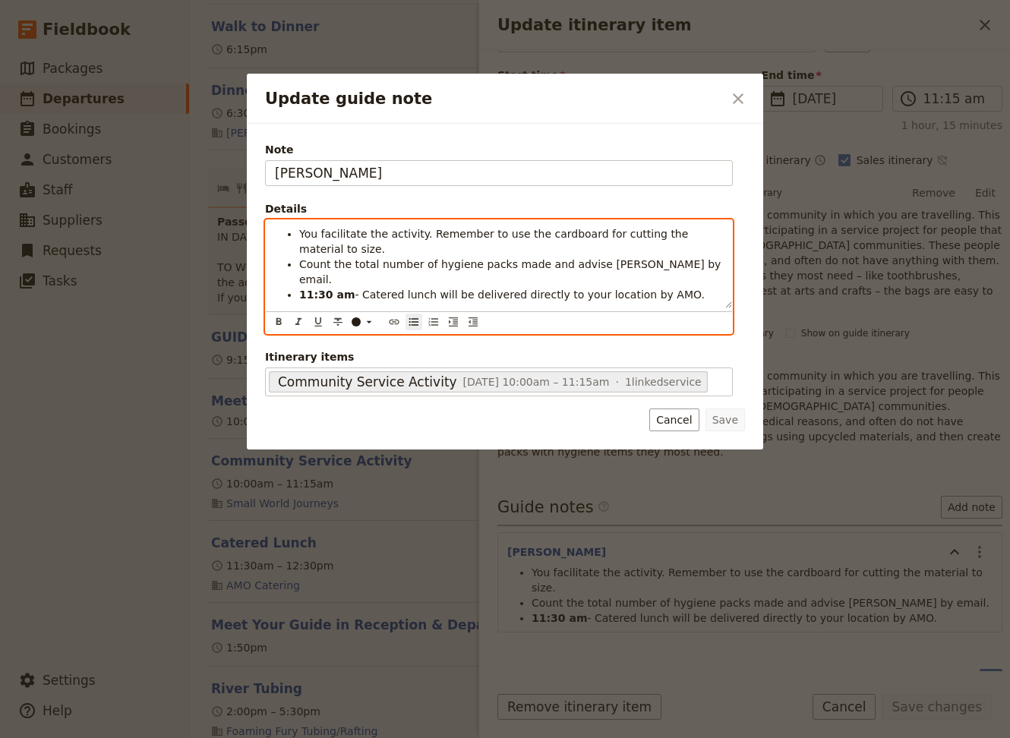
click at [664, 287] on li "11:30 am - Catered lunch will be delivered directly to your location by AMO." at bounding box center [511, 294] width 424 height 15
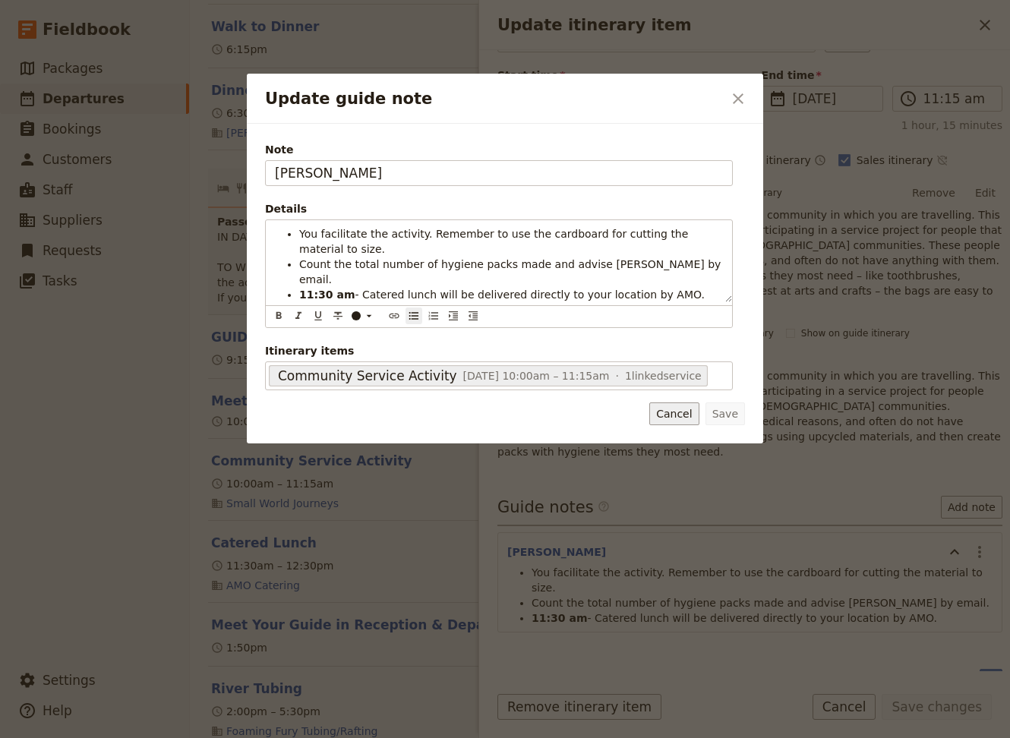
click at [683, 402] on button "Cancel" at bounding box center [673, 413] width 49 height 23
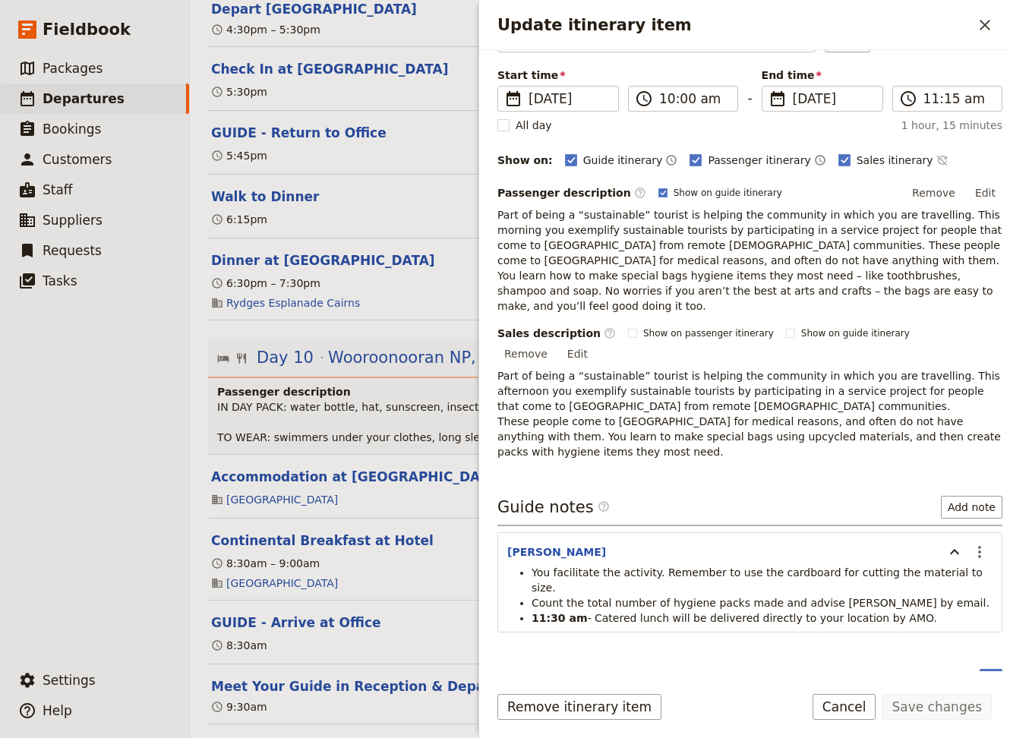
scroll to position [7789, 0]
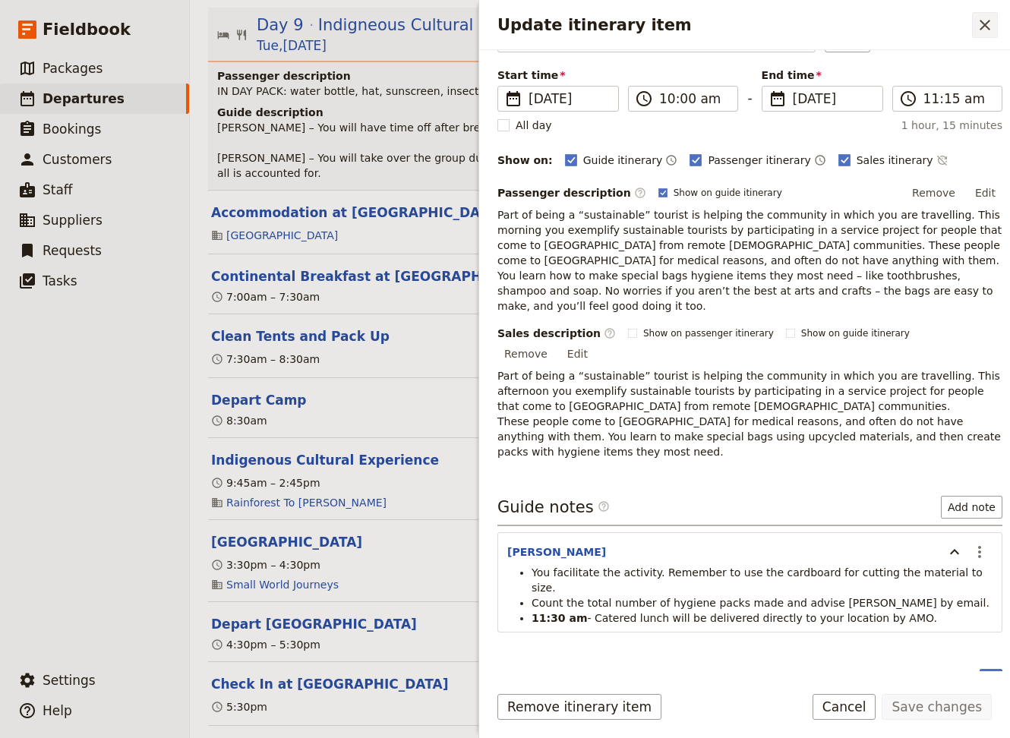
click at [711, 25] on icon "Close drawer" at bounding box center [984, 25] width 11 height 11
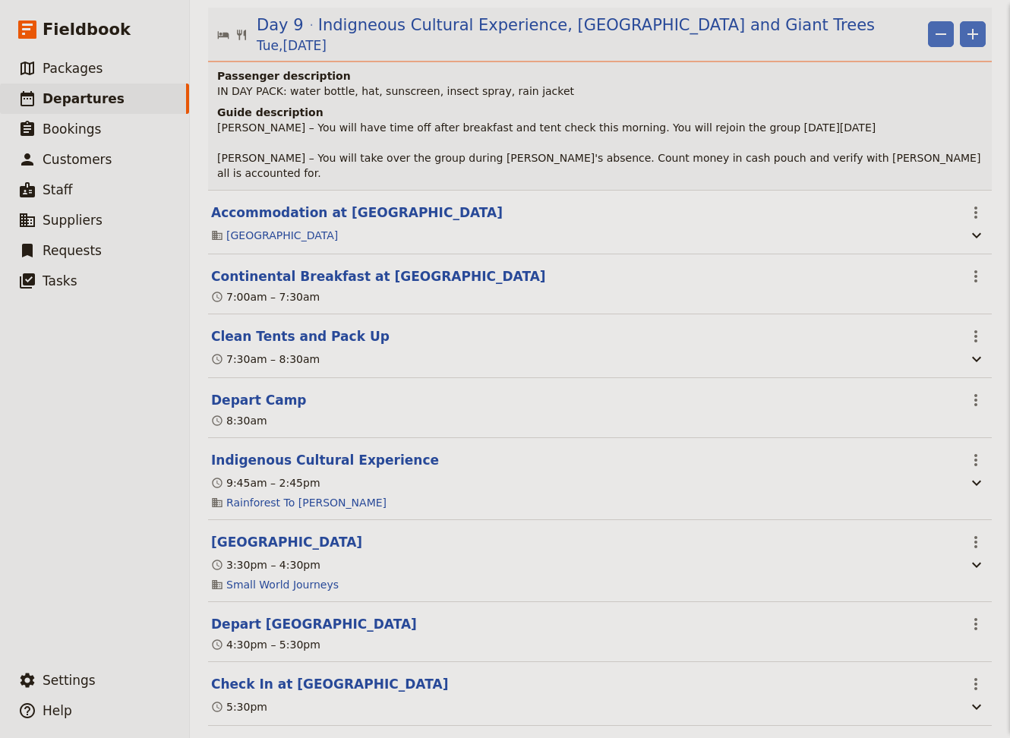
scroll to position [9571, 0]
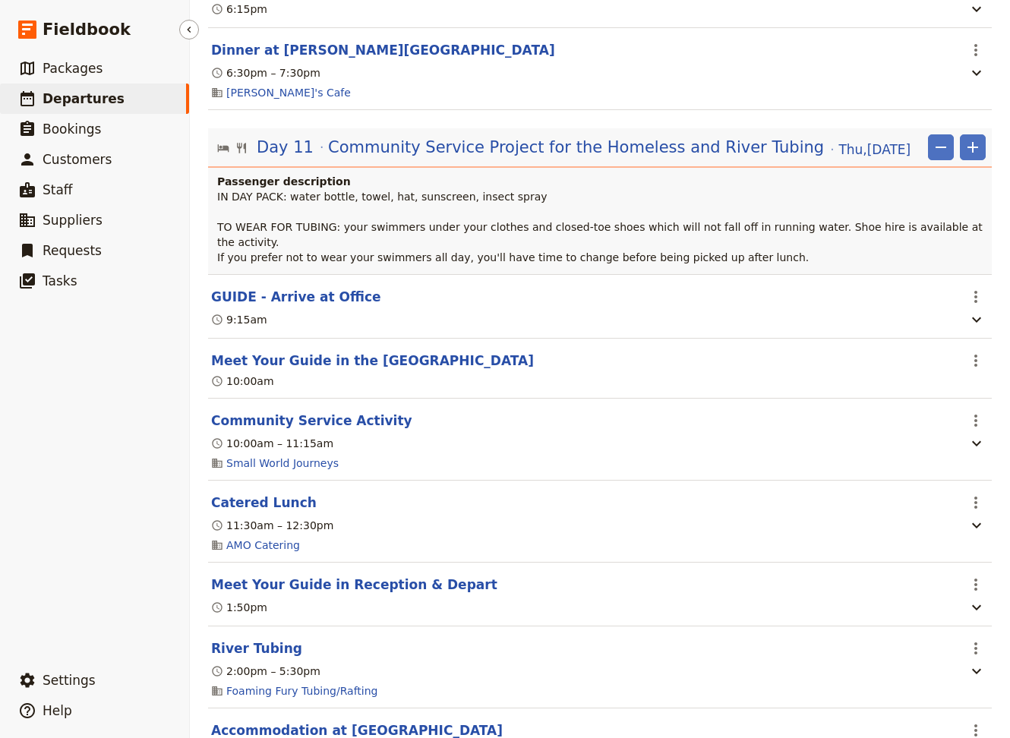
click at [74, 101] on span "Departures" at bounding box center [84, 98] width 82 height 15
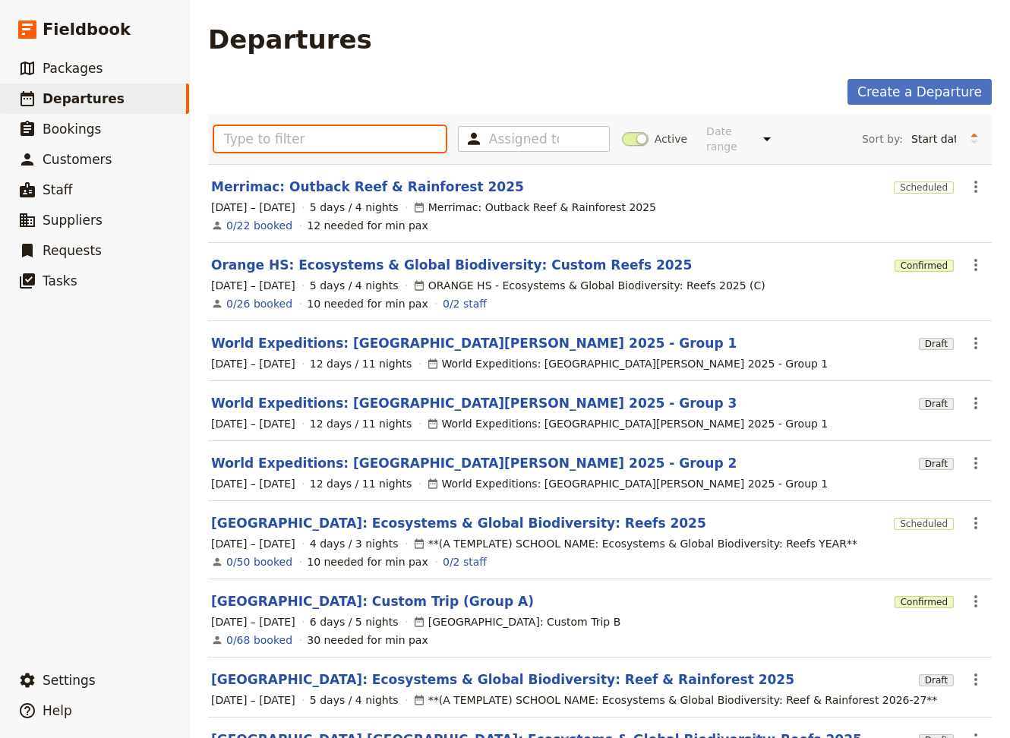
click at [268, 137] on input "text" at bounding box center [330, 139] width 232 height 26
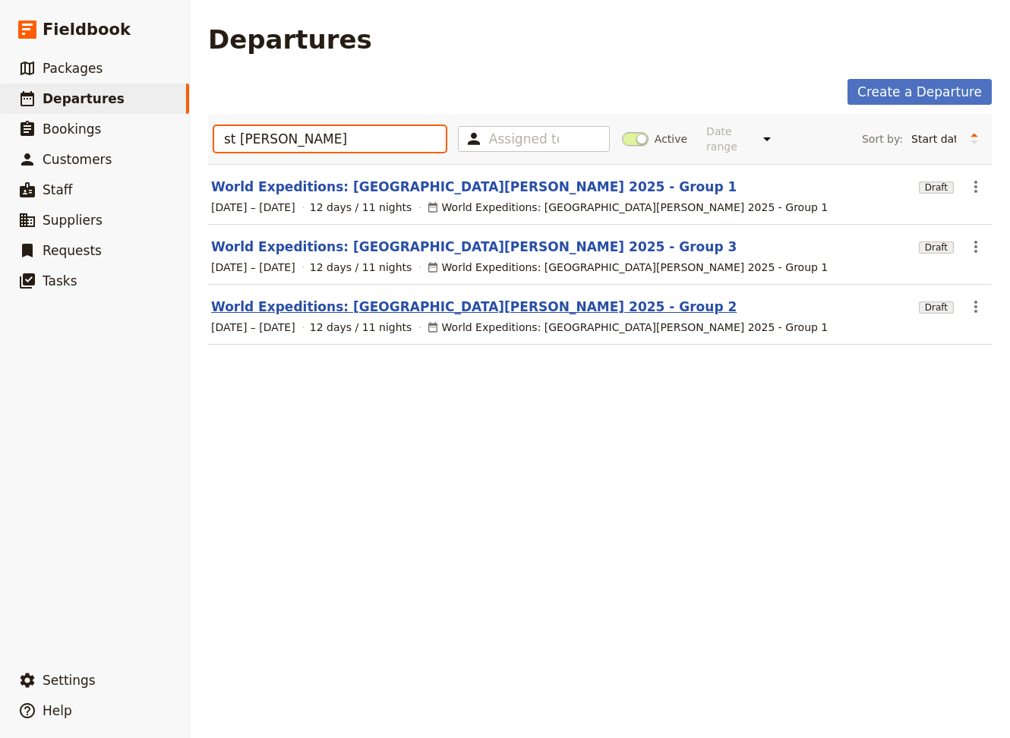
type input "st [PERSON_NAME]"
click at [329, 298] on link "World Expeditions: [GEOGRAPHIC_DATA][PERSON_NAME] 2025 - Group 2" at bounding box center [473, 307] width 525 height 18
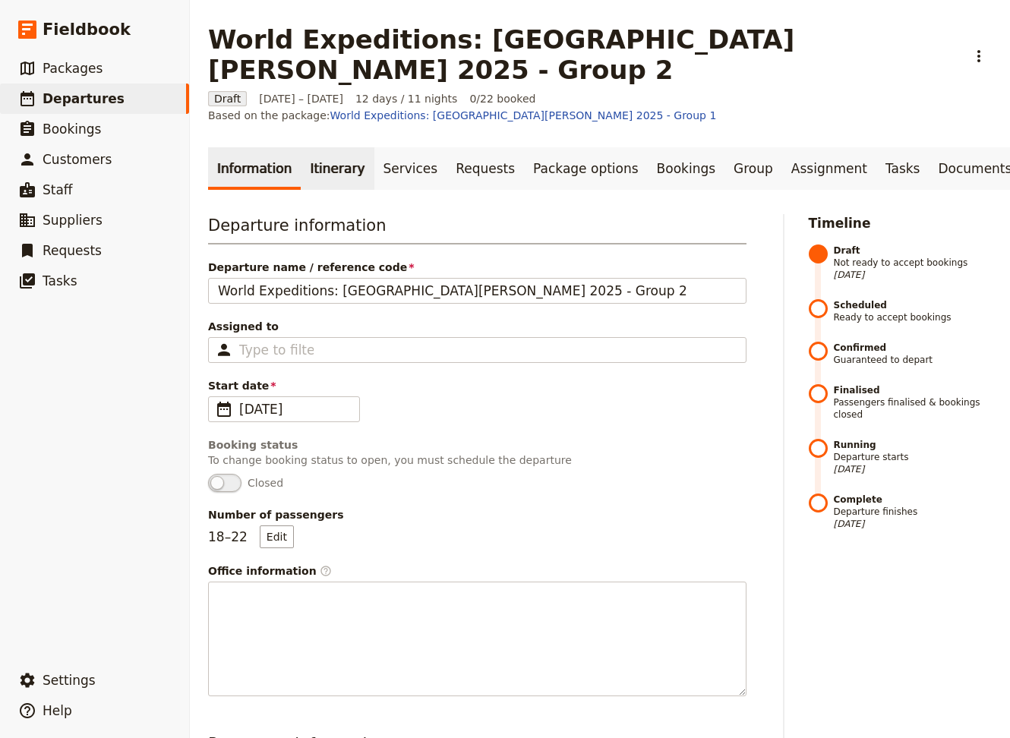
click at [320, 147] on link "Itinerary" at bounding box center [337, 168] width 73 height 43
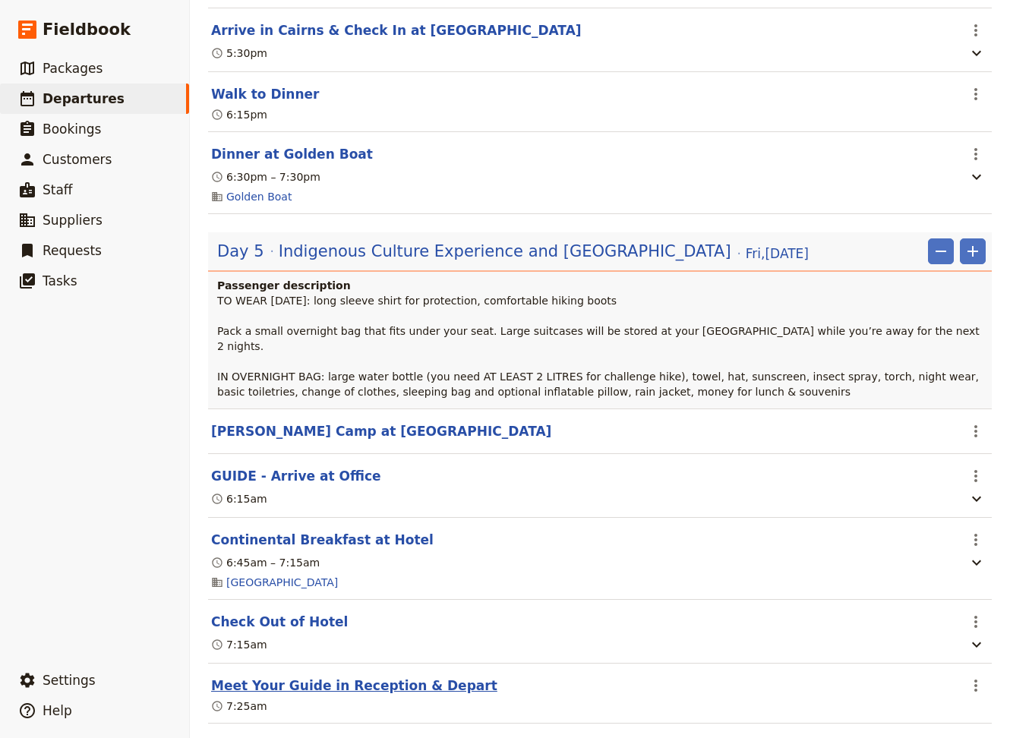
scroll to position [4202, 0]
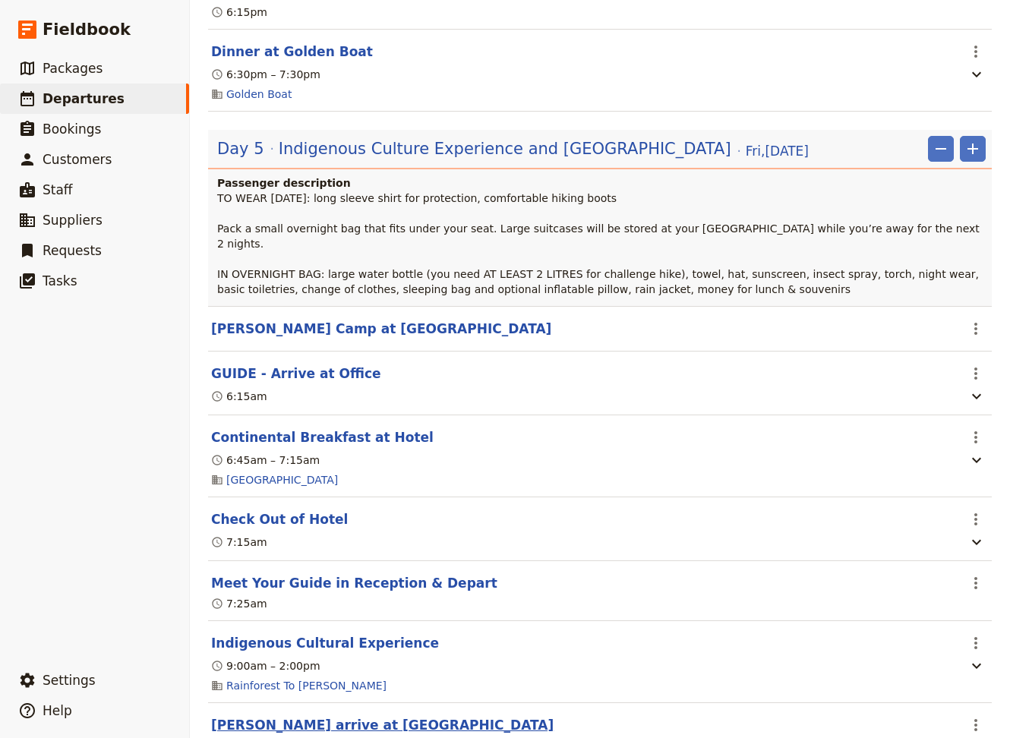
click at [332, 575] on button "[PERSON_NAME] arrive at [GEOGRAPHIC_DATA]" at bounding box center [382, 725] width 342 height 18
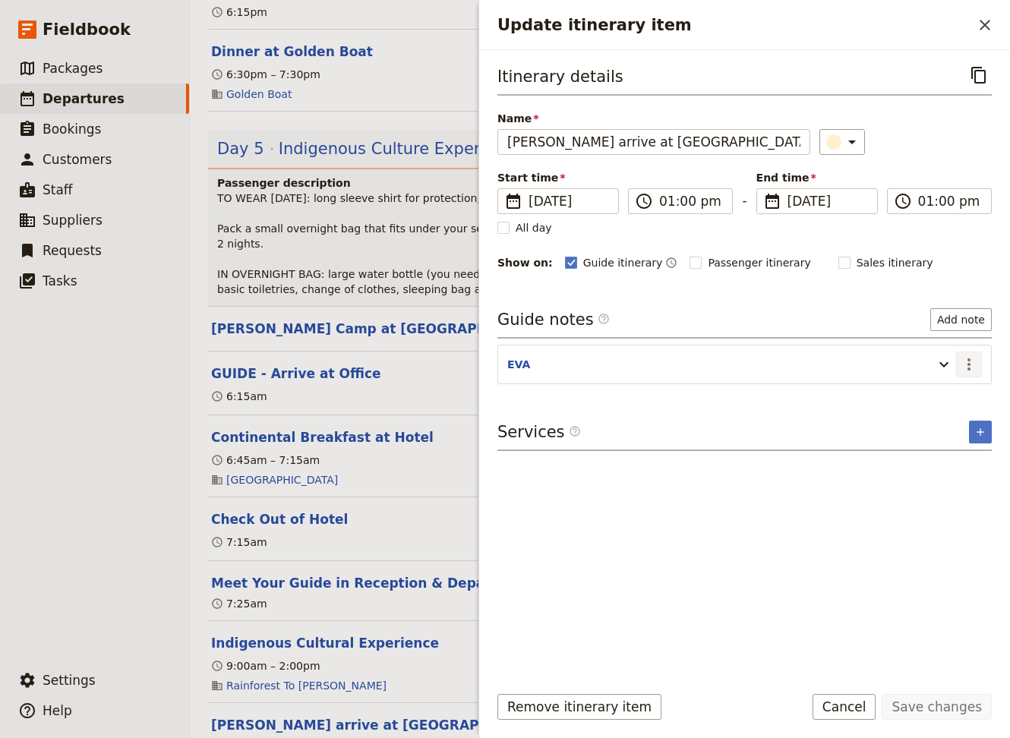
click at [711, 365] on icon "Actions" at bounding box center [969, 364] width 18 height 18
click at [711, 389] on span "Edit note" at bounding box center [925, 394] width 48 height 15
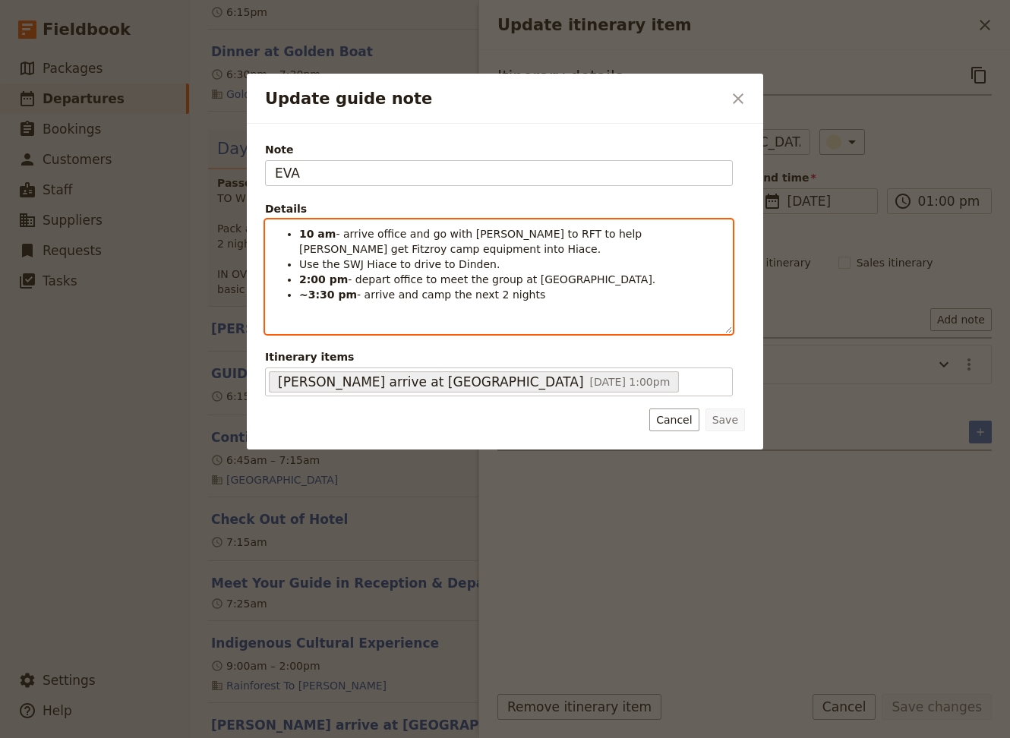
click at [477, 262] on li "Use the SWJ Hiace to drive to Dinden." at bounding box center [511, 264] width 424 height 15
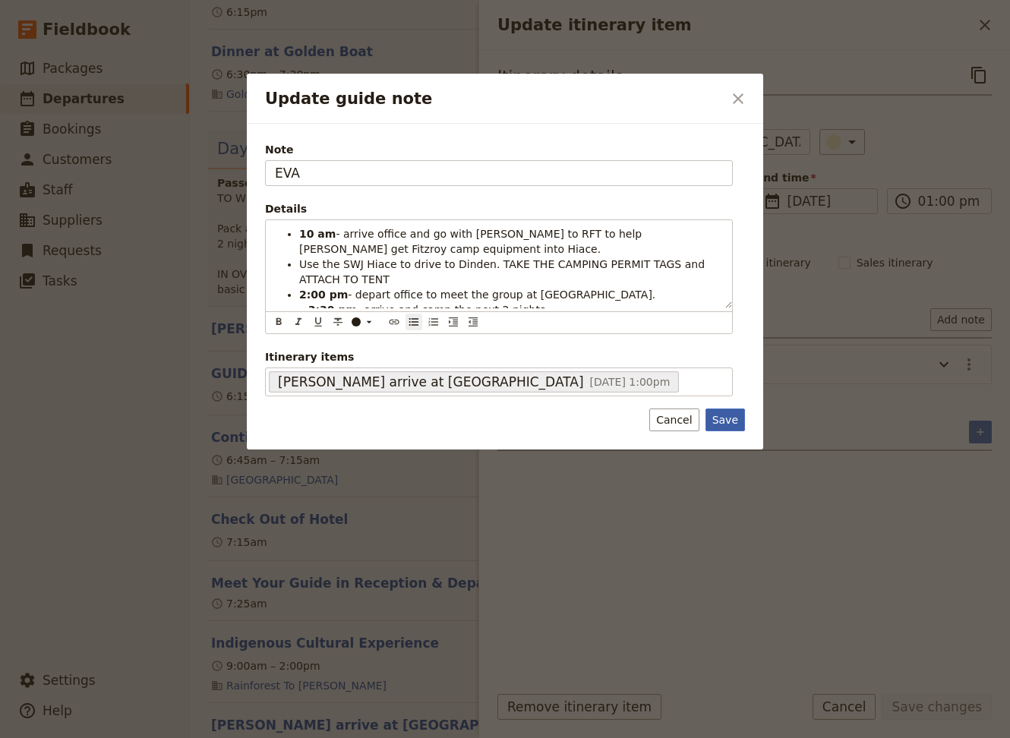
click at [711, 421] on button "Save" at bounding box center [724, 419] width 39 height 23
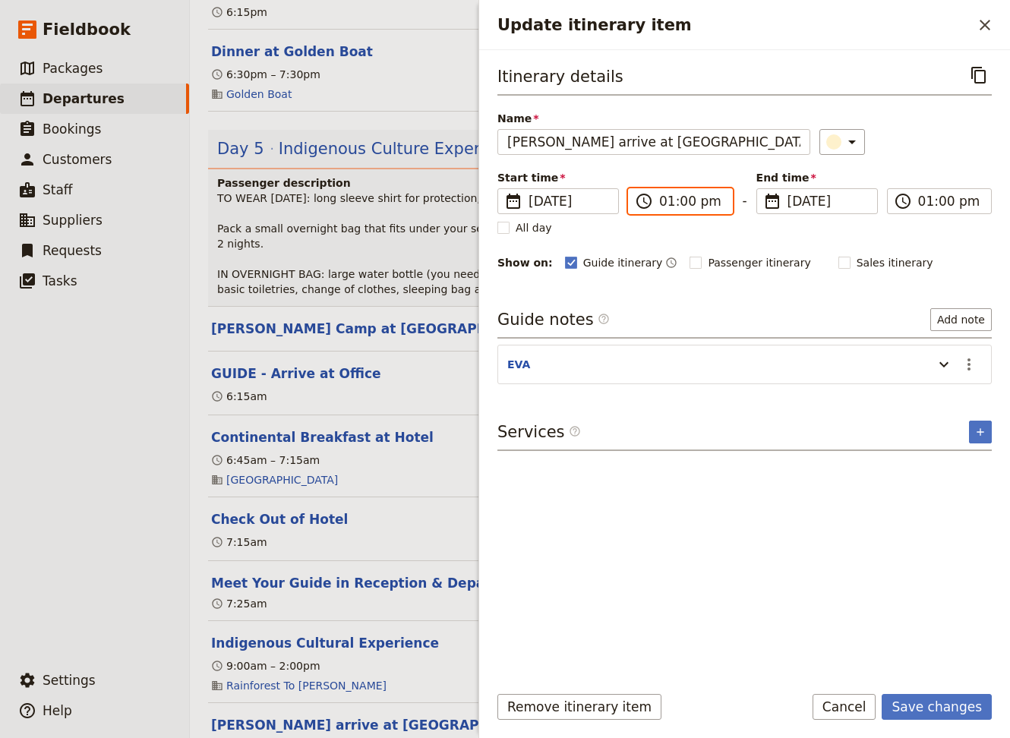
click at [670, 200] on input "01:00 pm" at bounding box center [691, 201] width 64 height 18
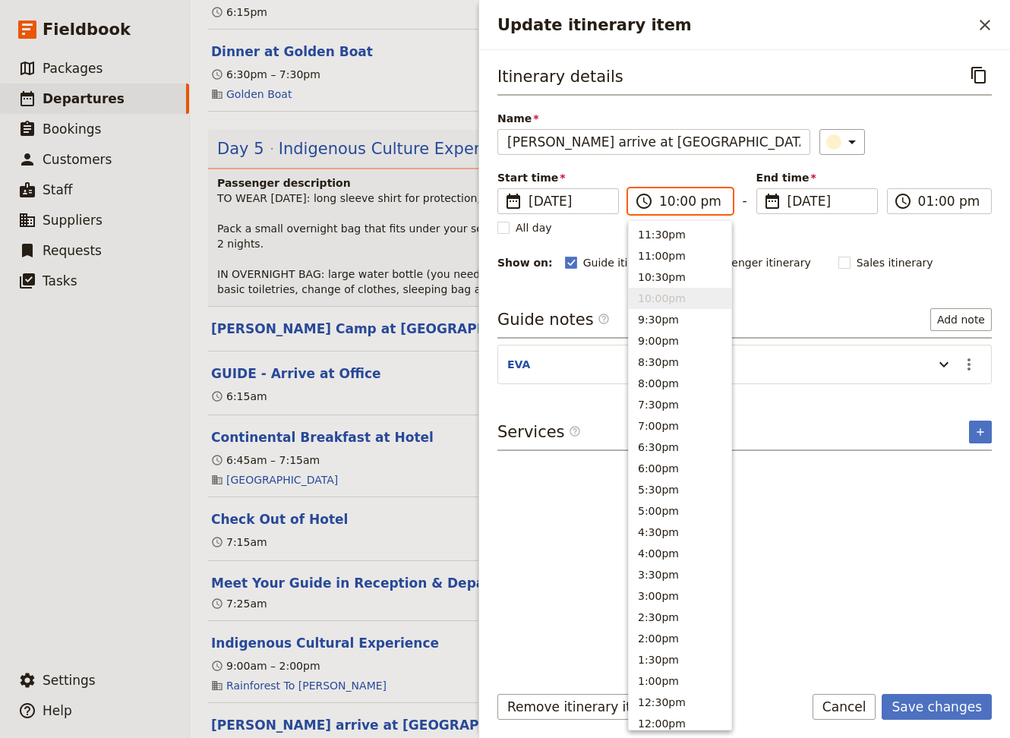
click at [705, 200] on input "10:00 pm" at bounding box center [691, 201] width 64 height 18
type input "10:00 am"
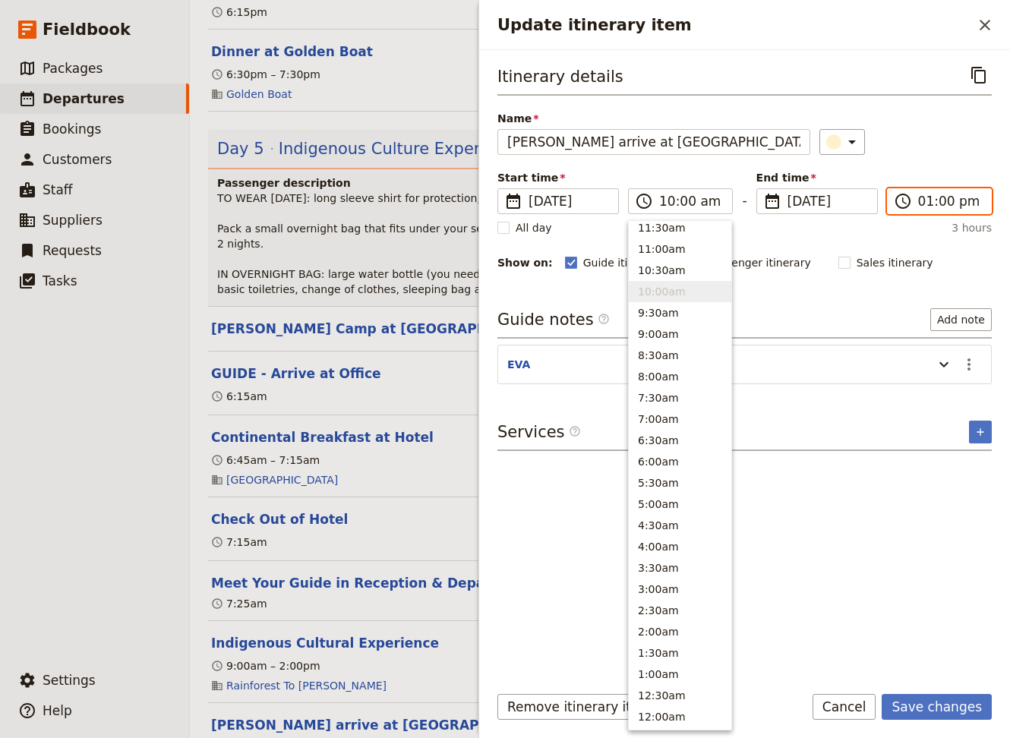
click at [711, 202] on input "01:00 pm" at bounding box center [950, 201] width 64 height 18
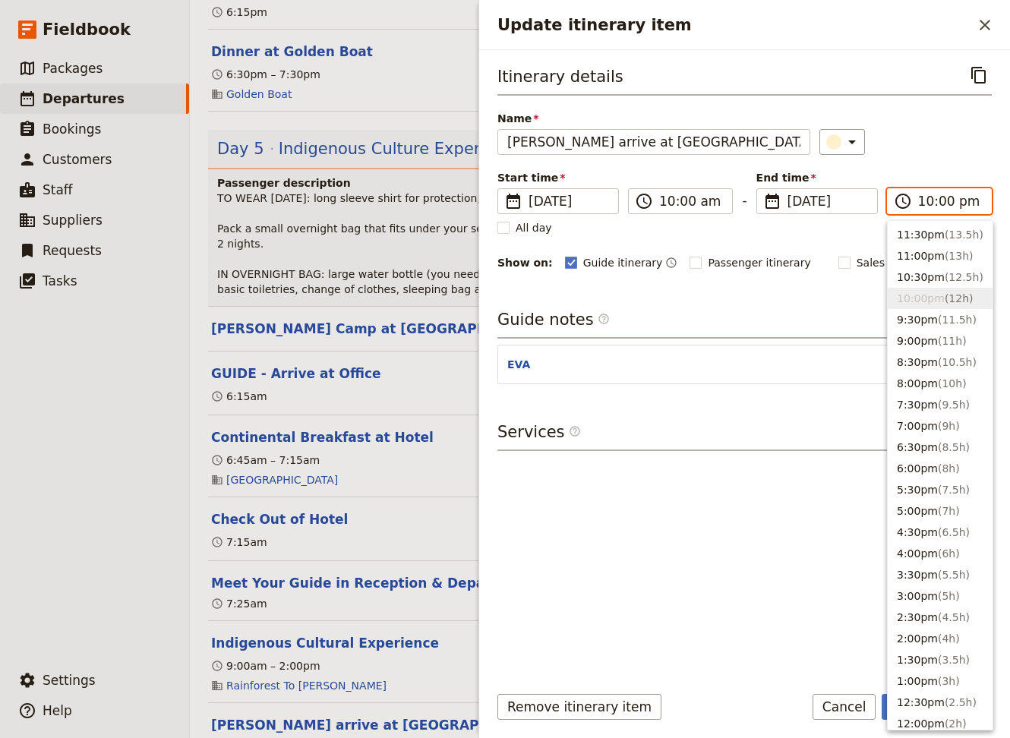
click at [711, 200] on input "10:00 pm" at bounding box center [950, 201] width 64 height 18
click at [711, 205] on input "10:00 pm" at bounding box center [950, 201] width 64 height 18
type input "10:00 am"
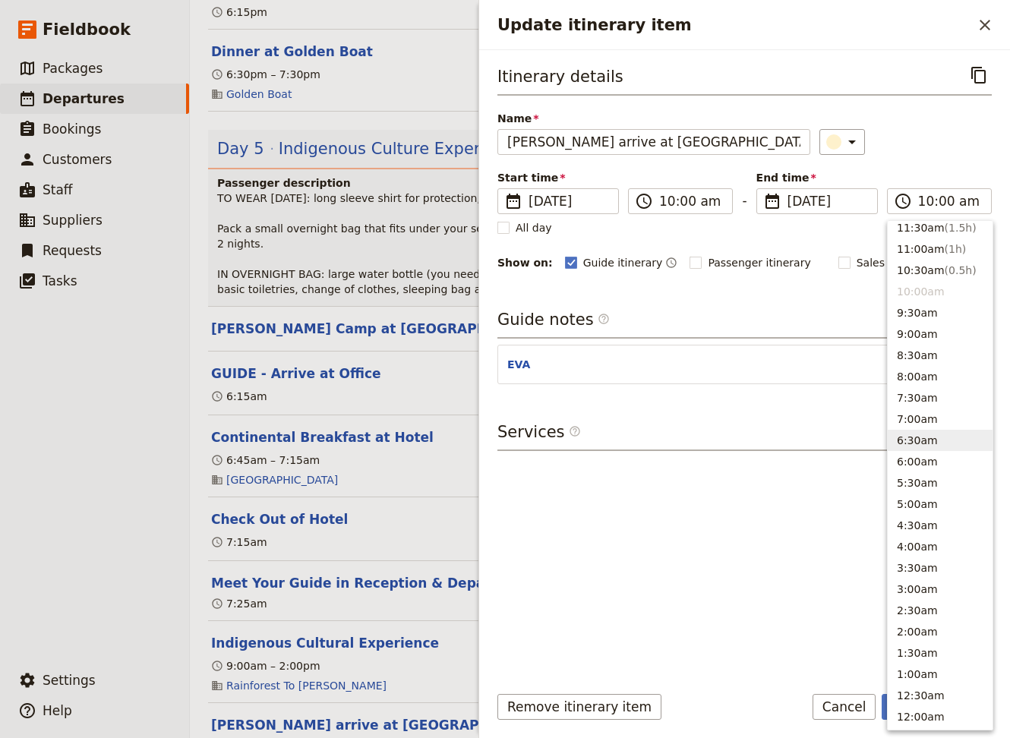
drag, startPoint x: 668, startPoint y: 579, endPoint x: 735, endPoint y: 576, distance: 66.9
click at [673, 575] on div "Itinerary details ​ Name [PERSON_NAME] arrive at SWJ Office ​ Start time ​ [DAT…" at bounding box center [744, 365] width 494 height 607
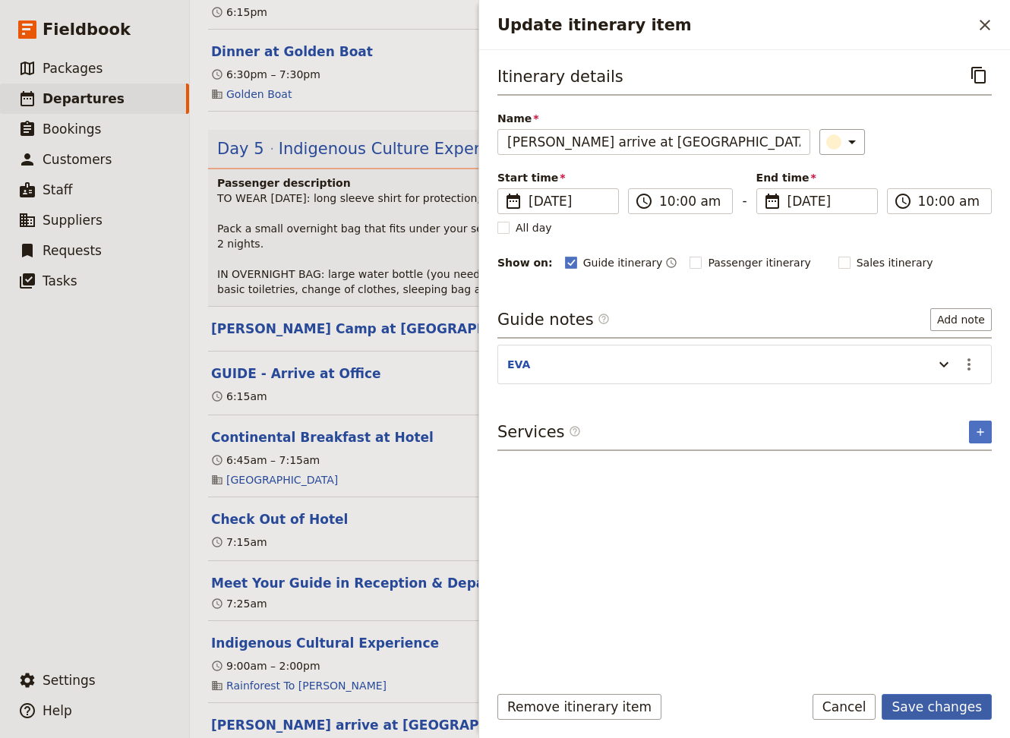
click at [711, 575] on button "Save changes" at bounding box center [936, 707] width 110 height 26
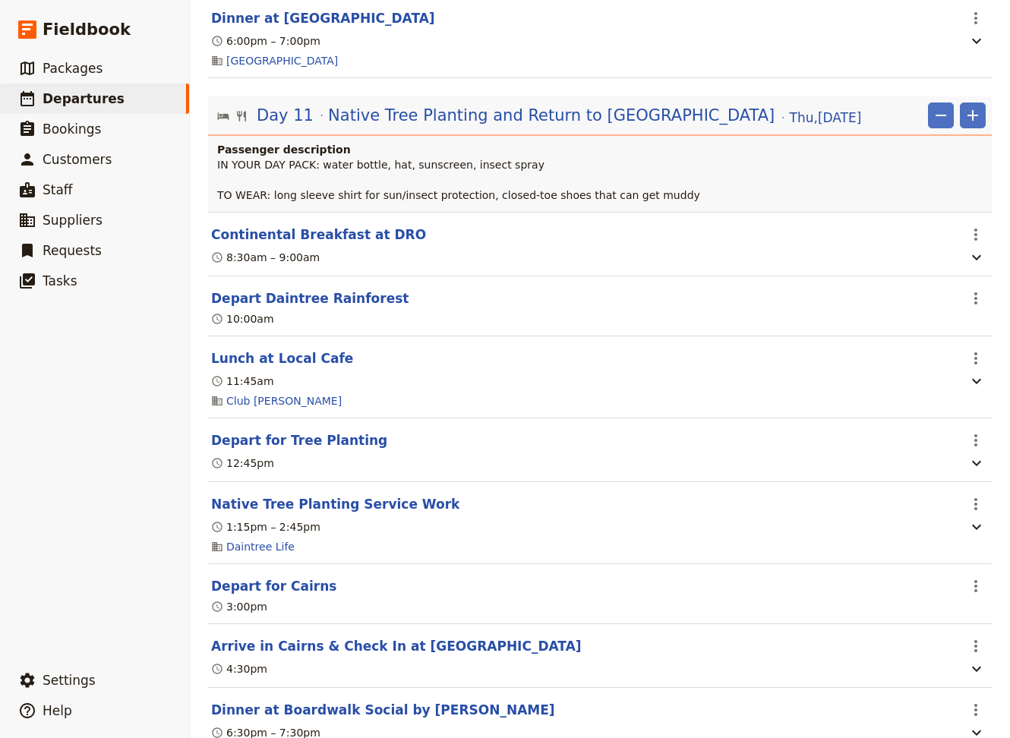
scroll to position [9633, 0]
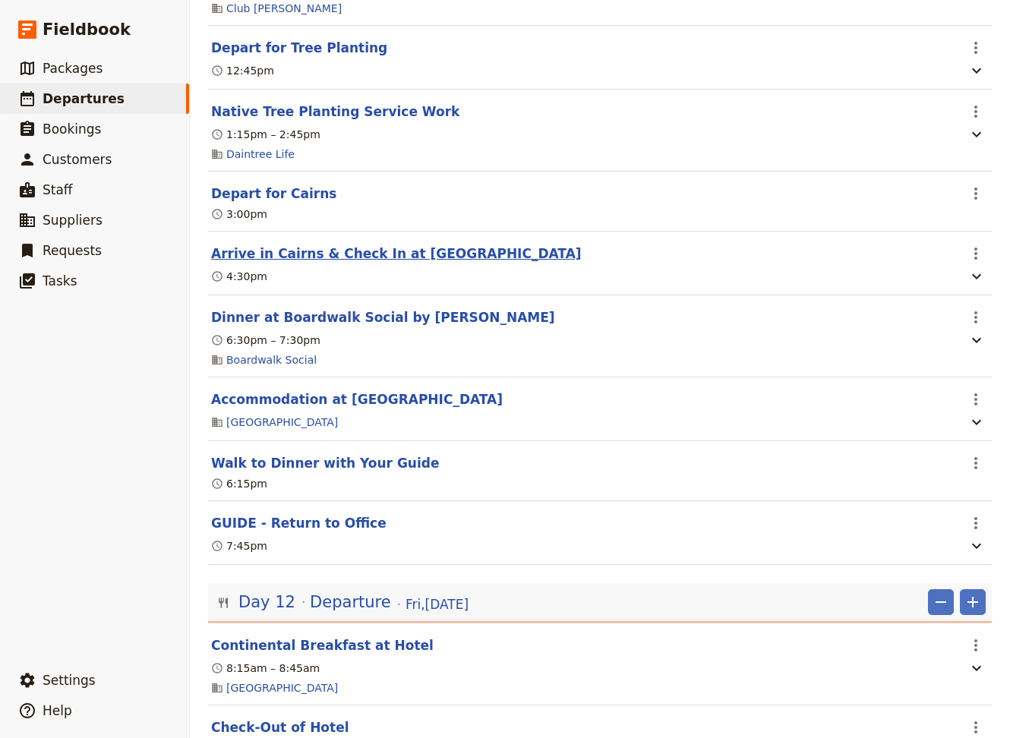
click at [369, 244] on button "Arrive in Cairns & Check In at [GEOGRAPHIC_DATA]" at bounding box center [396, 253] width 370 height 18
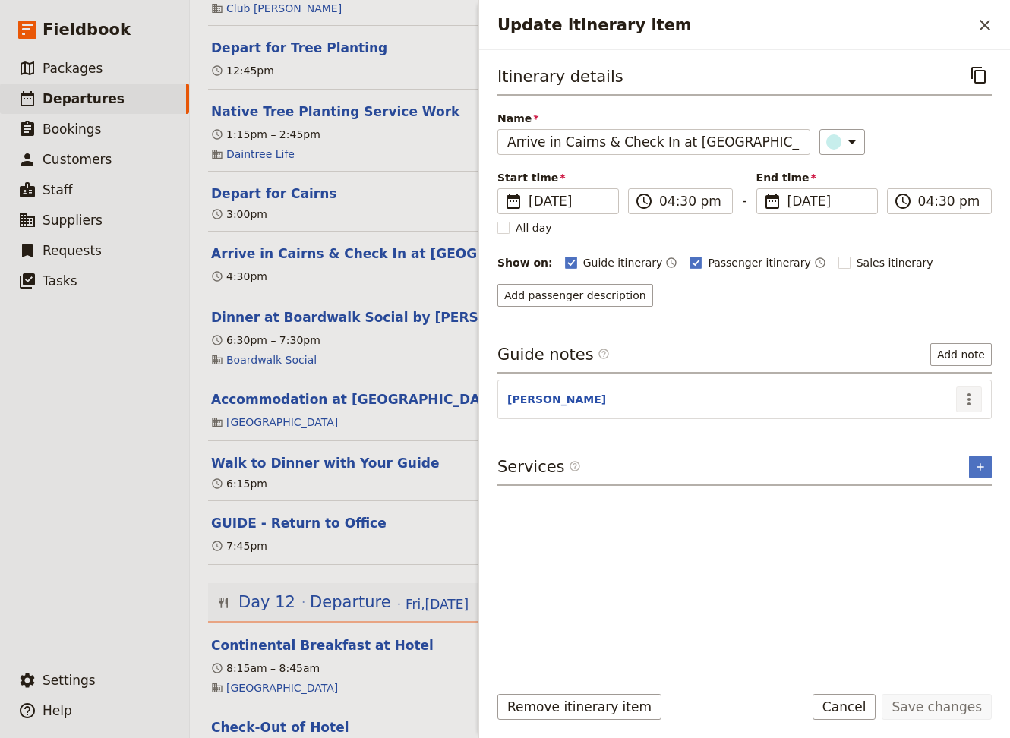
click at [711, 397] on icon "Actions" at bounding box center [969, 399] width 18 height 18
click at [711, 423] on span "Edit note" at bounding box center [925, 429] width 48 height 15
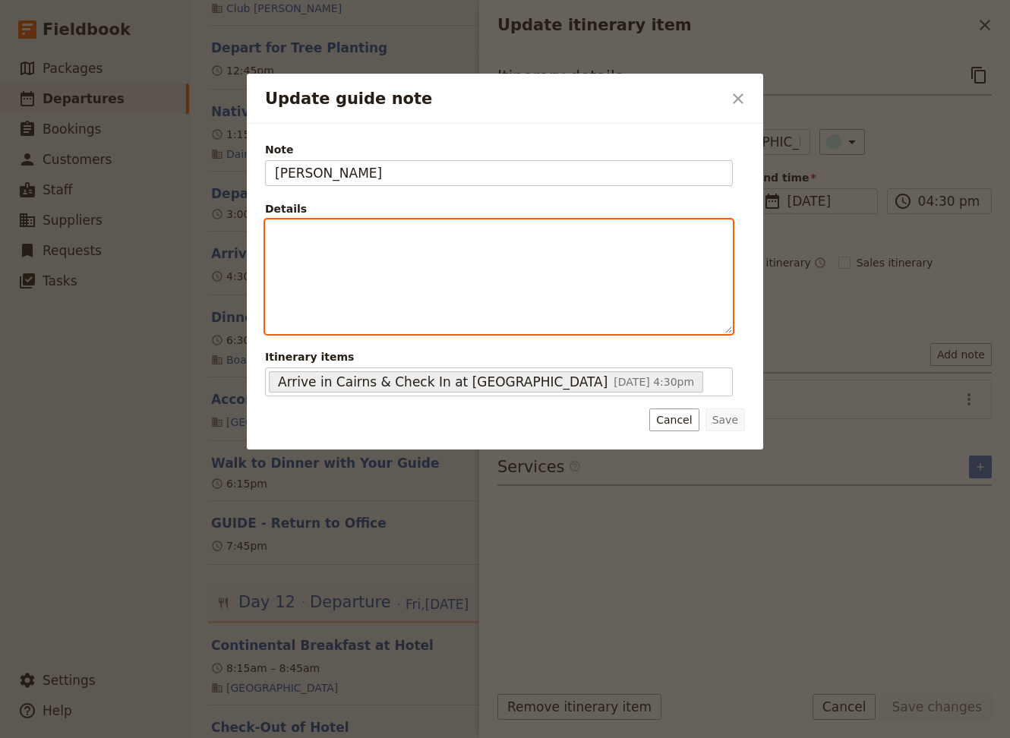
click at [301, 257] on div "Update guide note" at bounding box center [499, 276] width 466 height 113
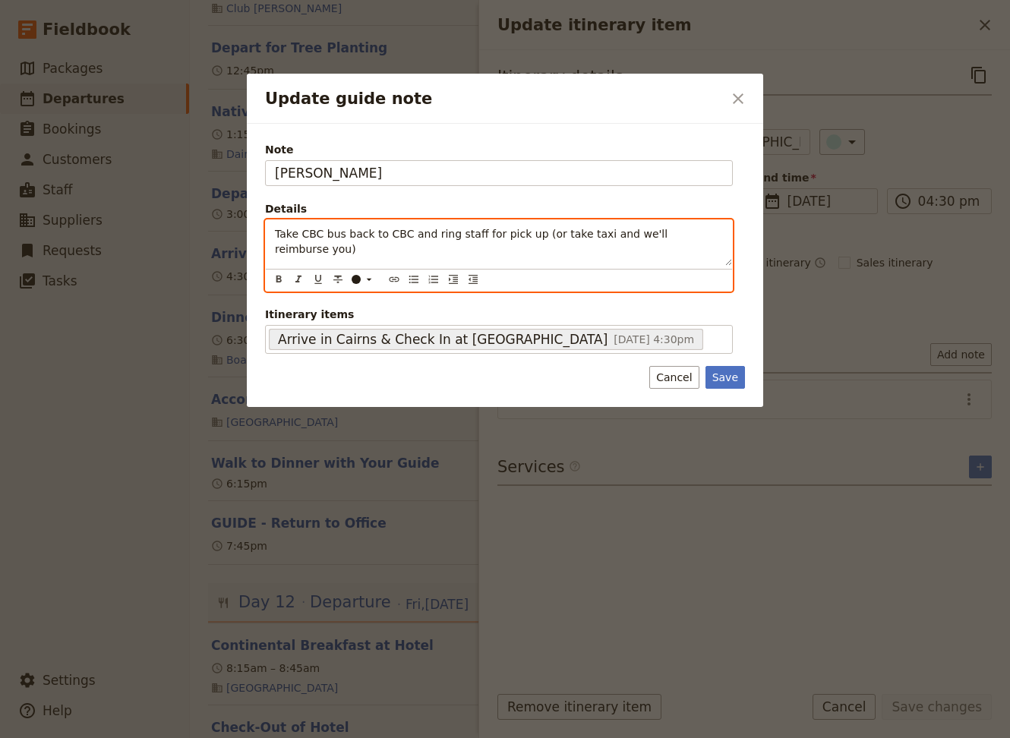
click at [271, 237] on div "Take CBC bus back to CBC and ring staff for pick up (or take taxi and we'll rei…" at bounding box center [499, 243] width 466 height 46
click at [414, 279] on icon "Bulleted list" at bounding box center [414, 279] width 12 height 12
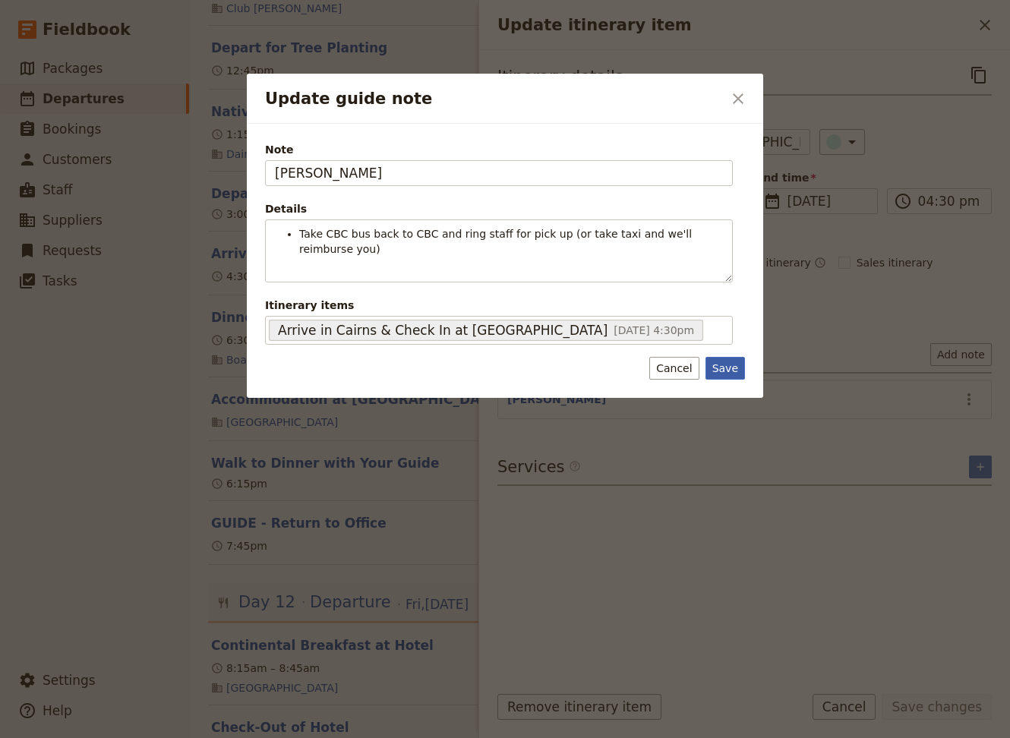
click at [711, 374] on div "Note [PERSON_NAME] Details Take CBC bus back to CBC and ring staff for pick up …" at bounding box center [505, 261] width 516 height 274
click at [711, 357] on button "Save" at bounding box center [724, 368] width 39 height 23
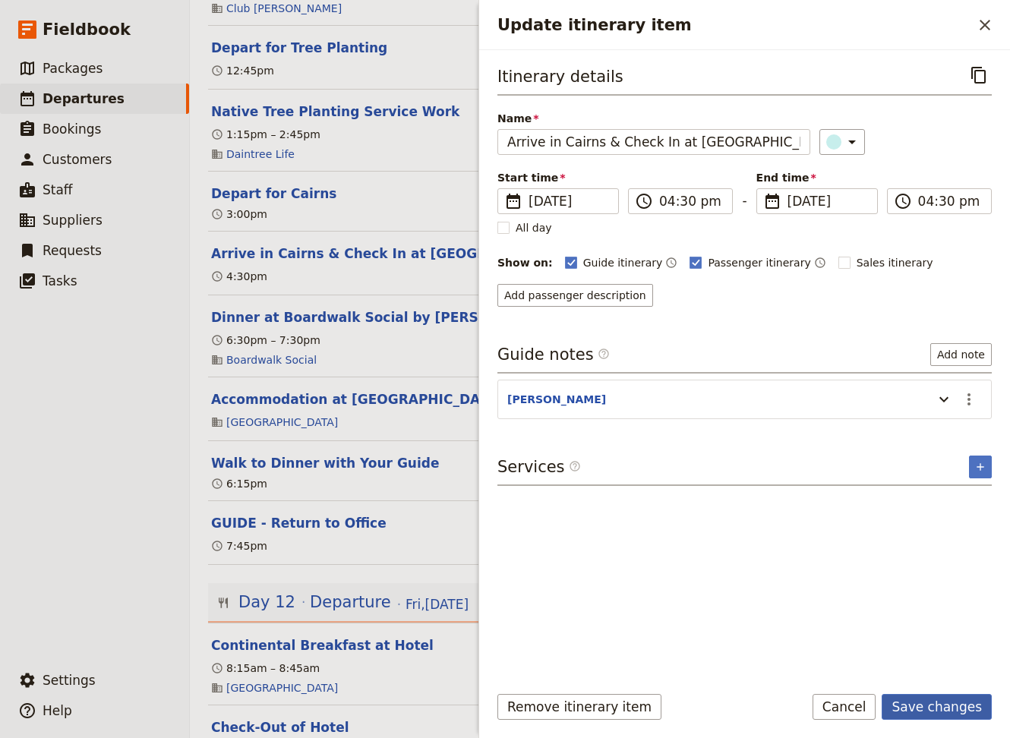
click at [711, 575] on button "Save changes" at bounding box center [936, 707] width 110 height 26
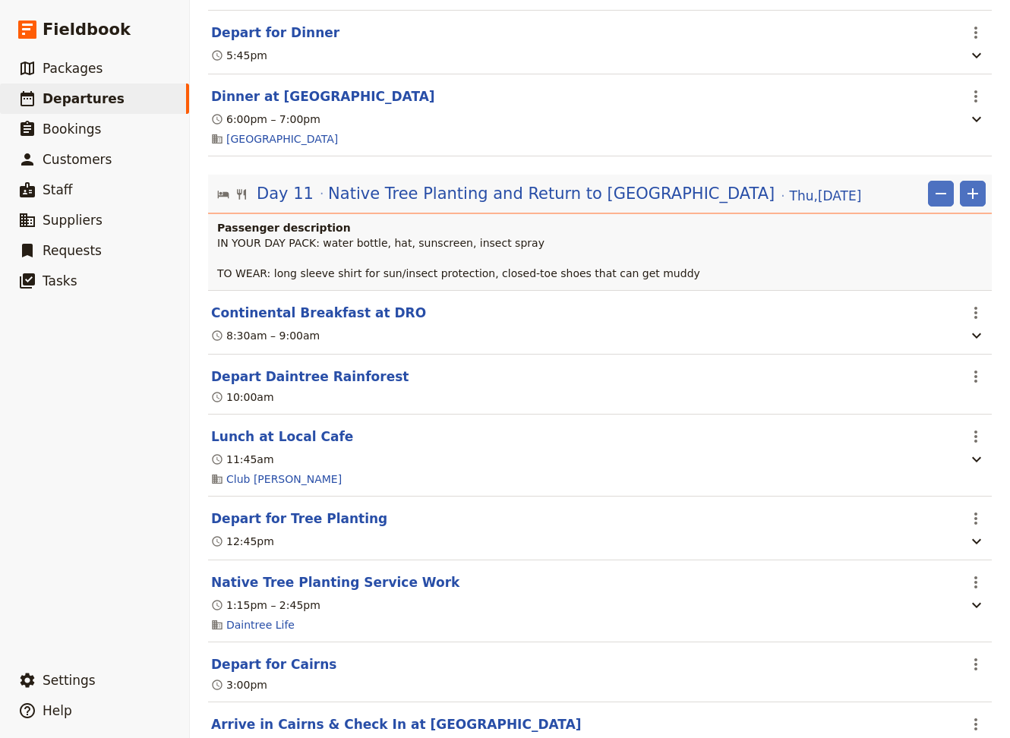
scroll to position [8961, 0]
